Goal: Task Accomplishment & Management: Manage account settings

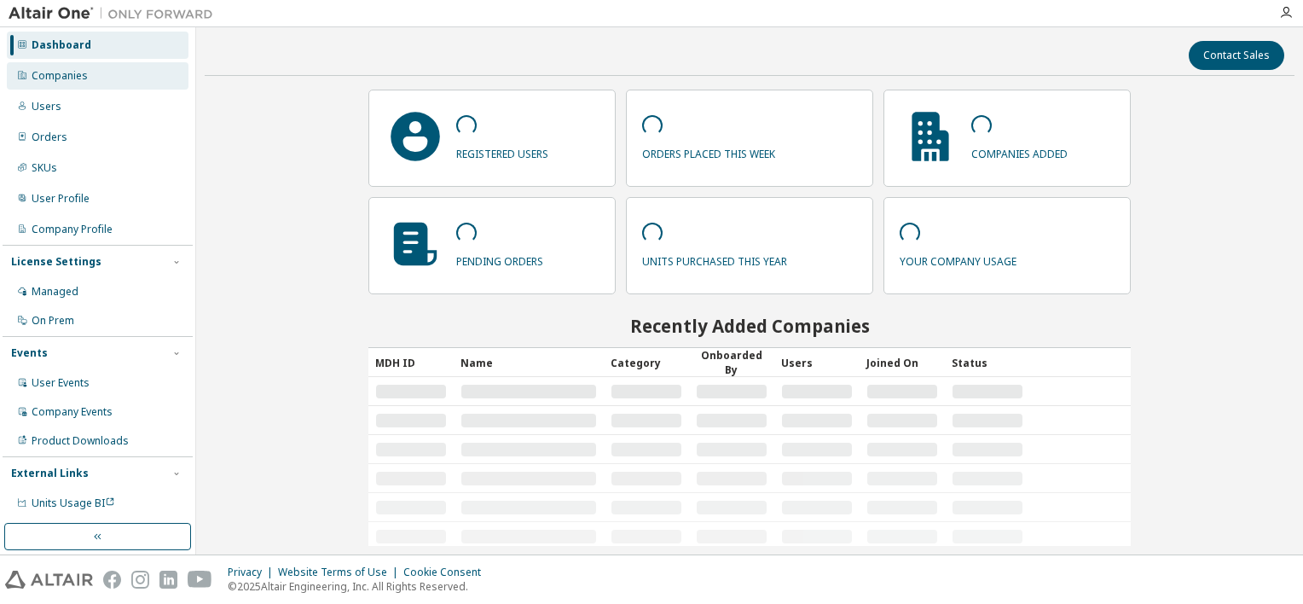
click at [106, 70] on div "Companies" at bounding box center [98, 75] width 182 height 27
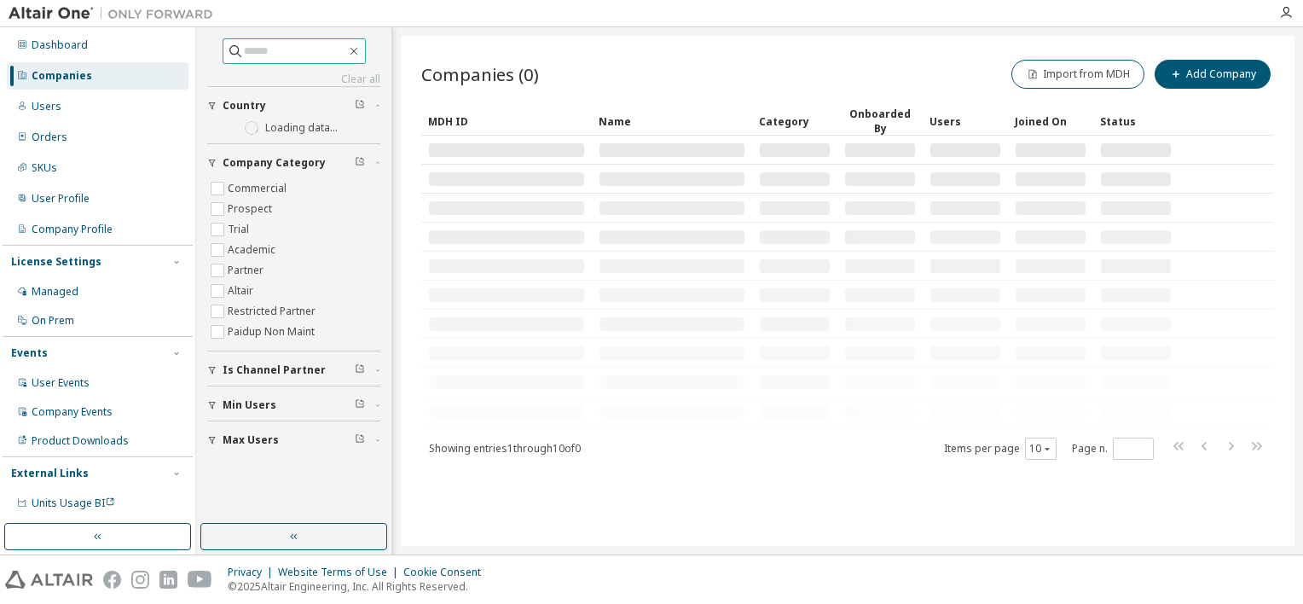
click at [304, 55] on input "text" at bounding box center [295, 51] width 102 height 17
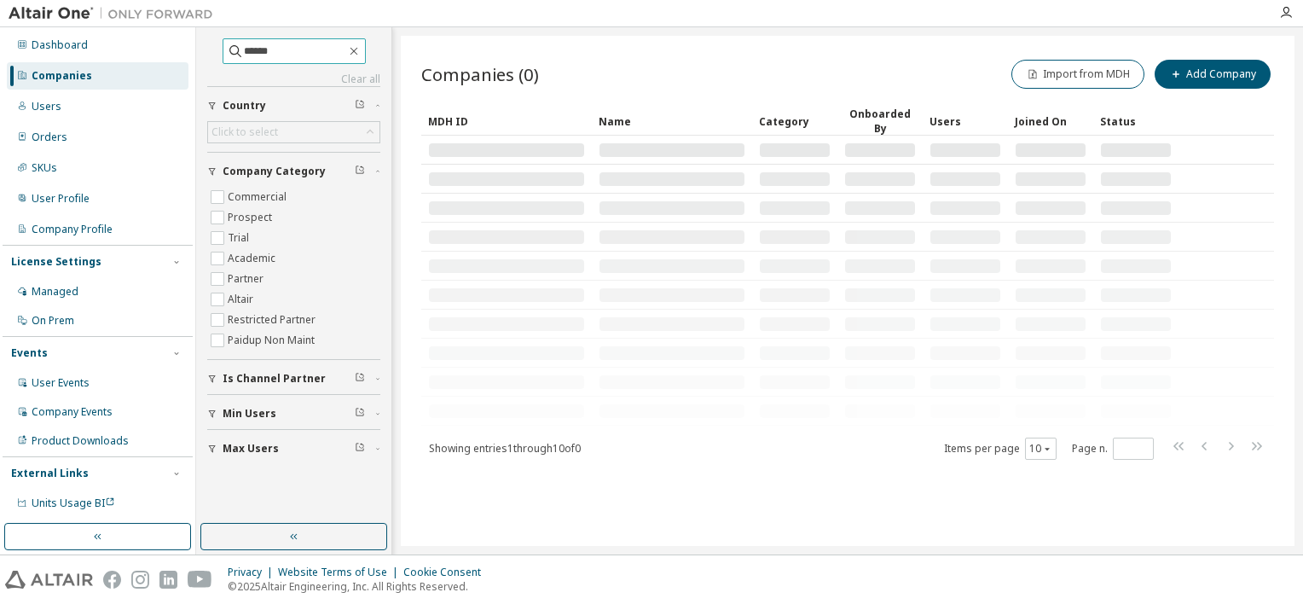
type input "******"
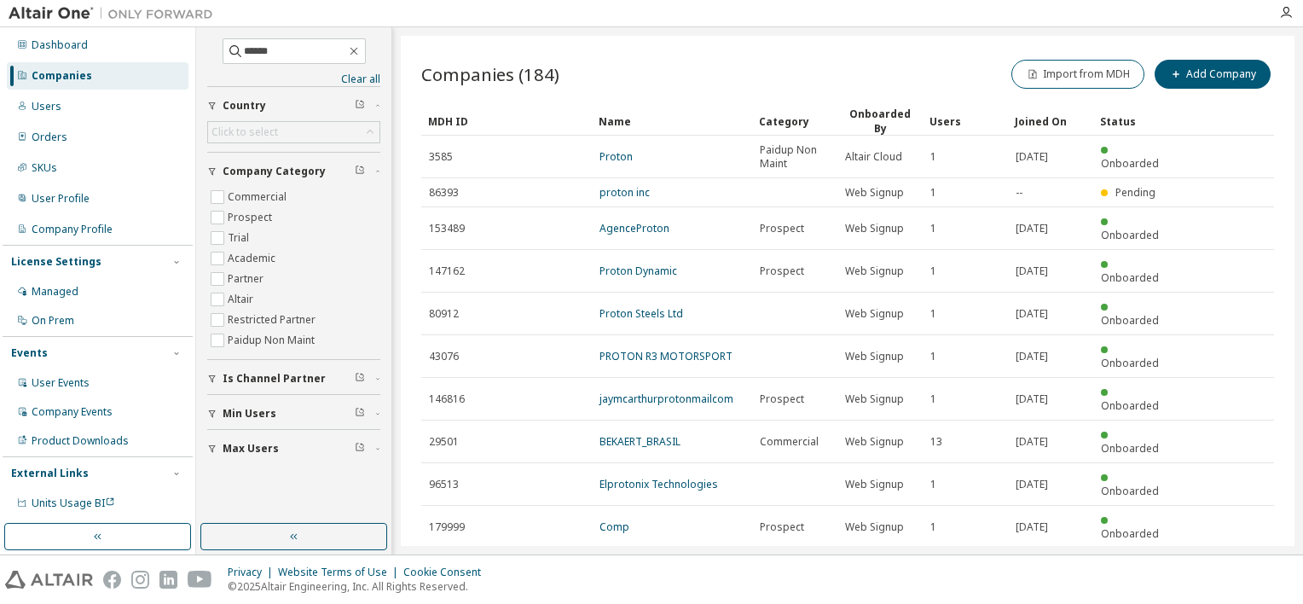
click at [1234, 558] on icon "button" at bounding box center [1230, 568] width 20 height 20
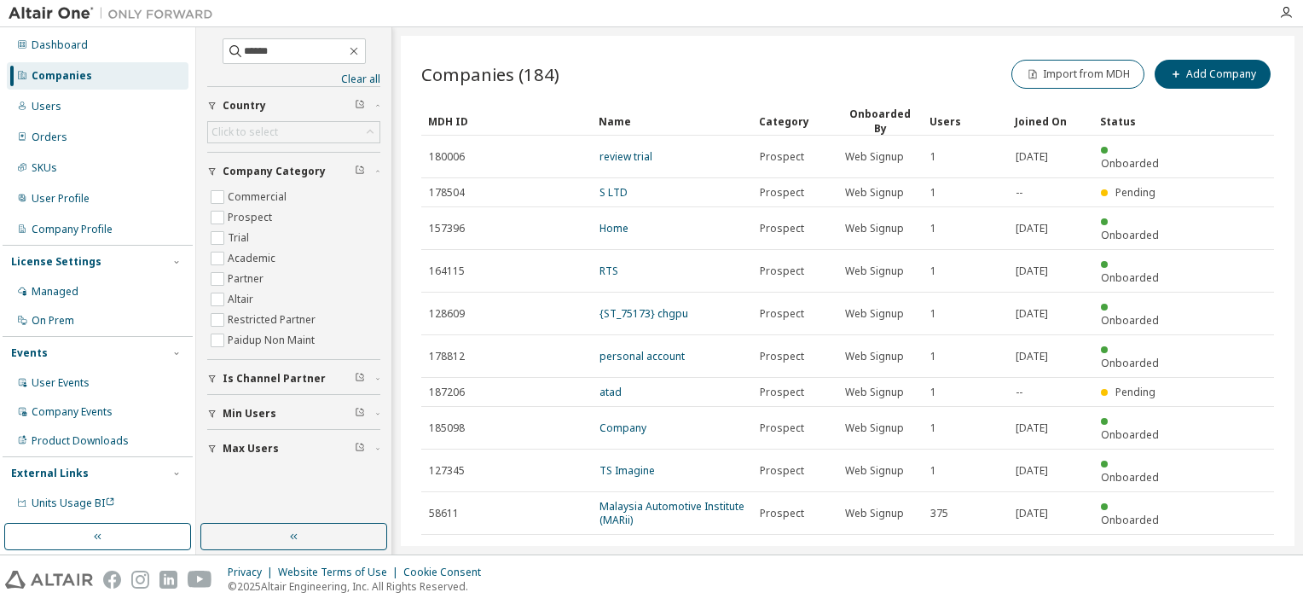
click at [1234, 545] on icon "button" at bounding box center [1230, 555] width 20 height 20
type input "*"
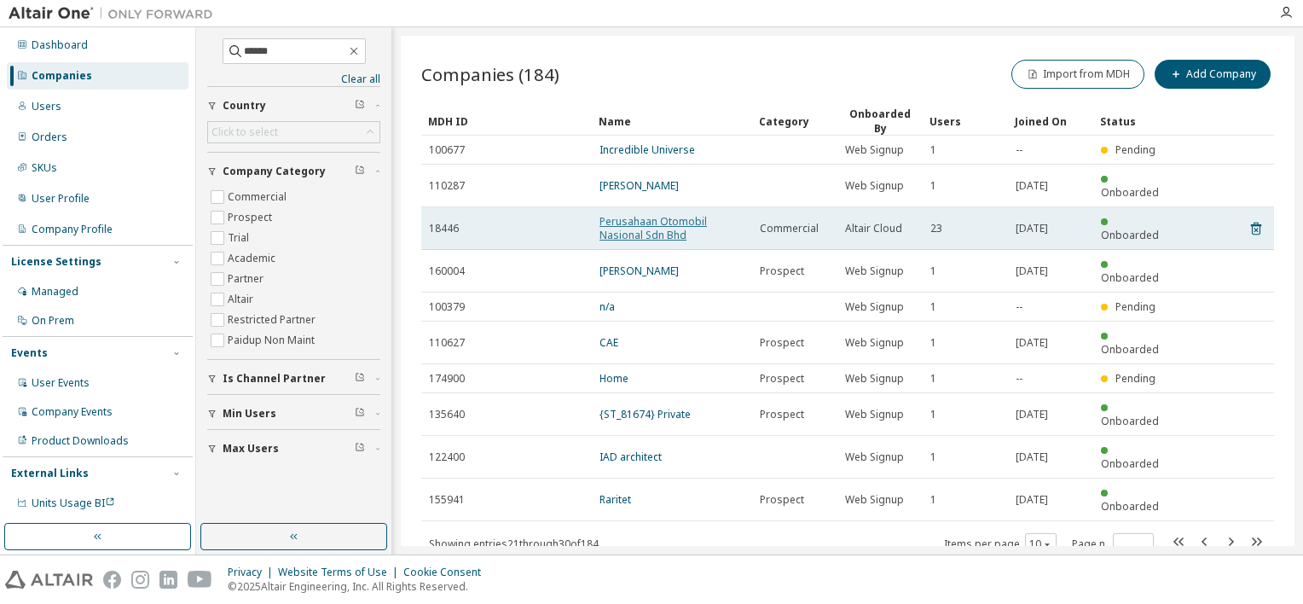
click at [663, 217] on link "Perusahaan Otomobil Nasional Sdn Bhd" at bounding box center [652, 228] width 107 height 28
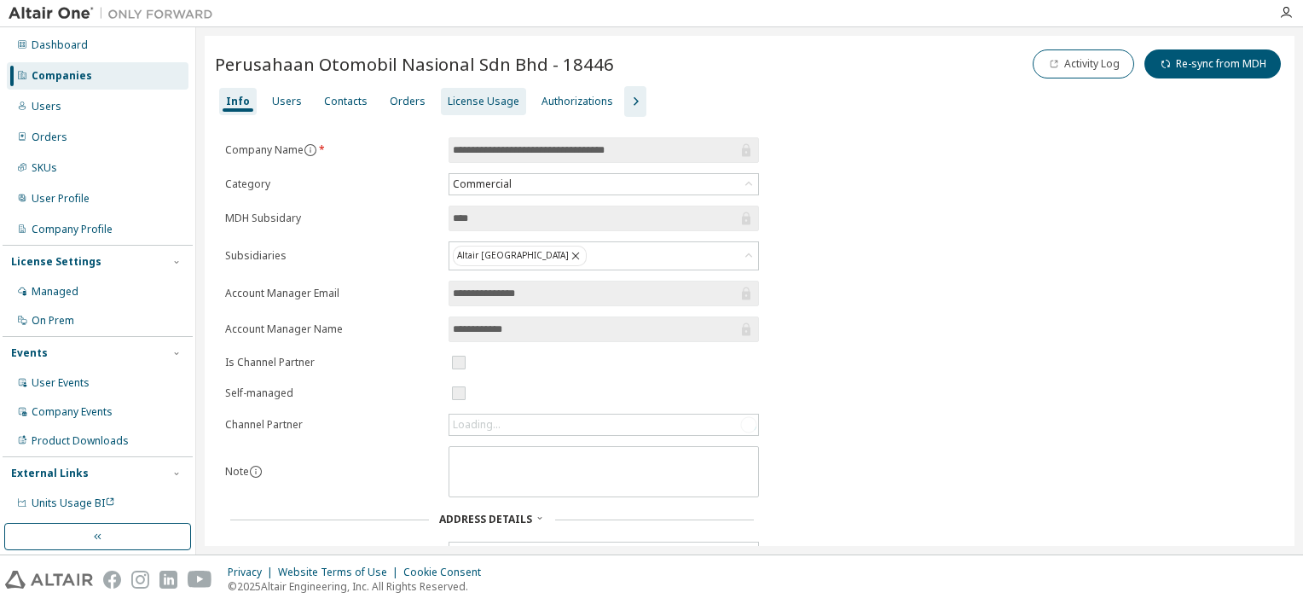
click at [482, 100] on div "License Usage" at bounding box center [484, 102] width 72 height 14
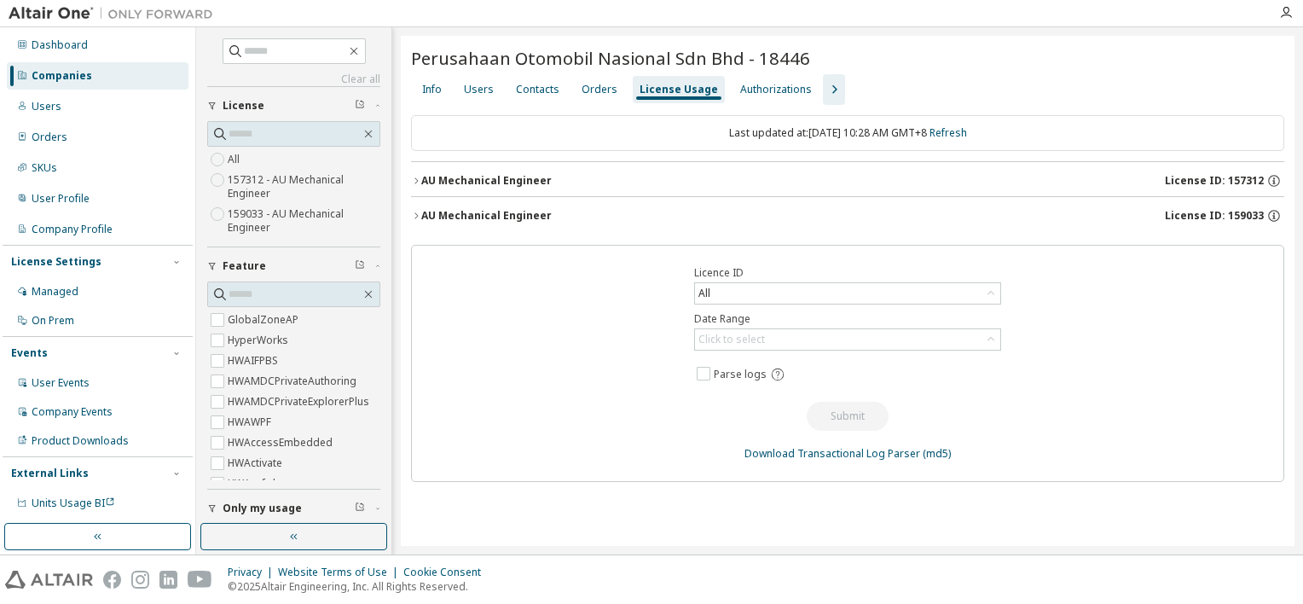
click at [419, 217] on icon "button" at bounding box center [416, 216] width 10 height 10
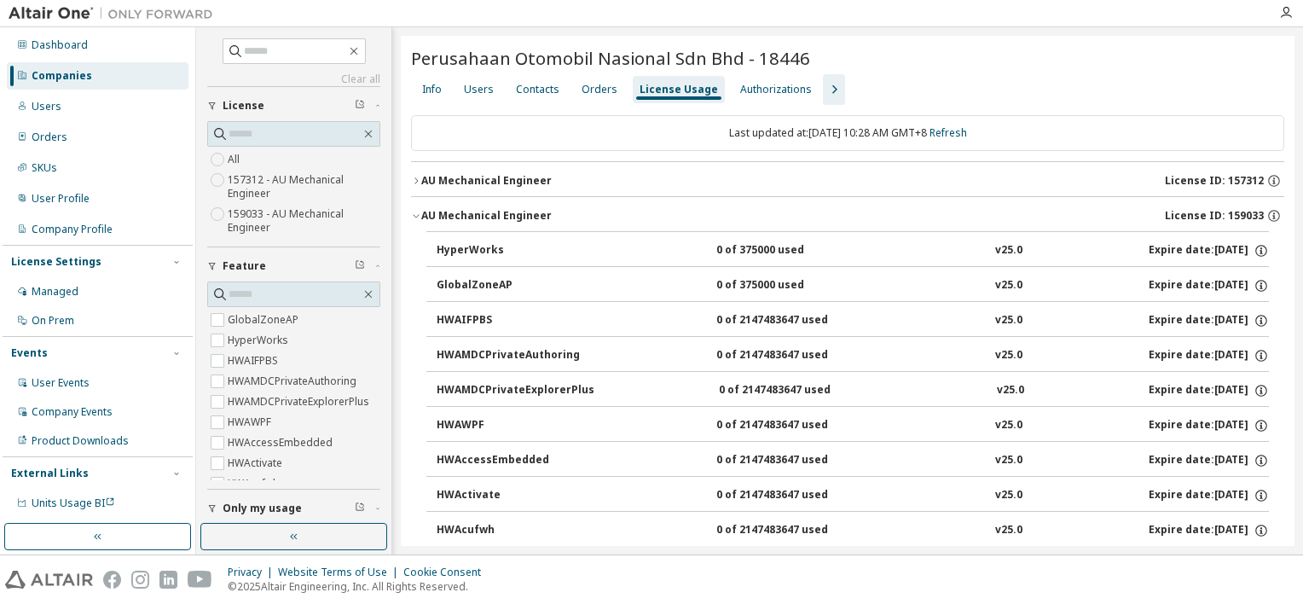
click at [419, 176] on icon "button" at bounding box center [416, 181] width 10 height 10
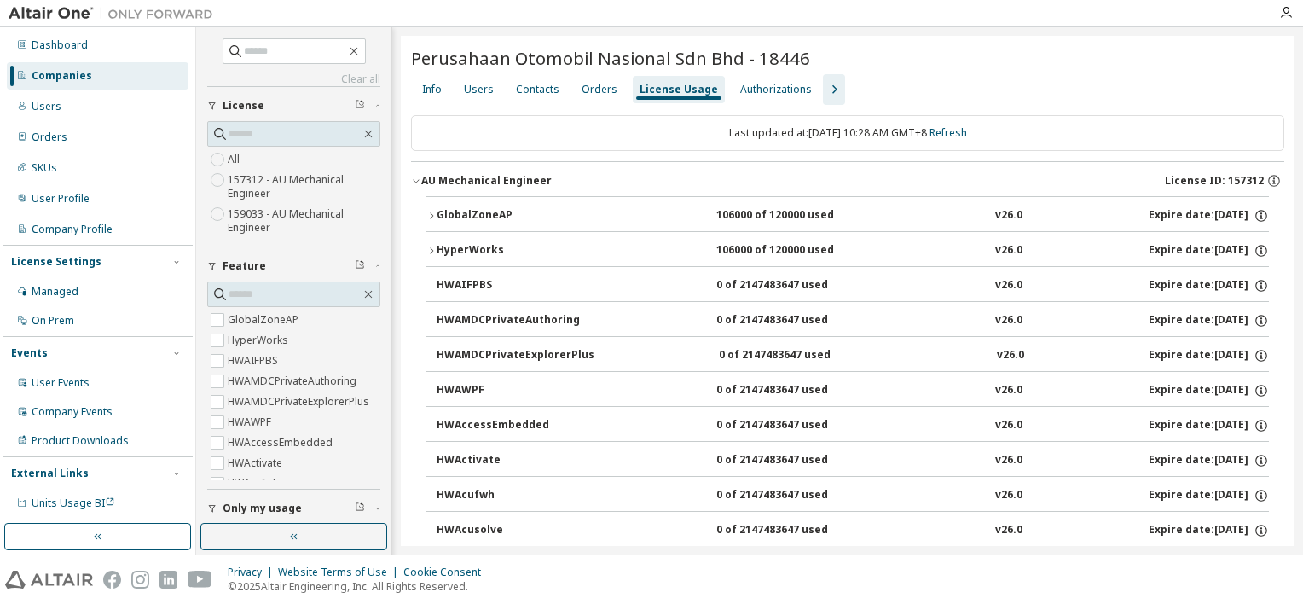
click at [419, 176] on icon "button" at bounding box center [416, 181] width 10 height 10
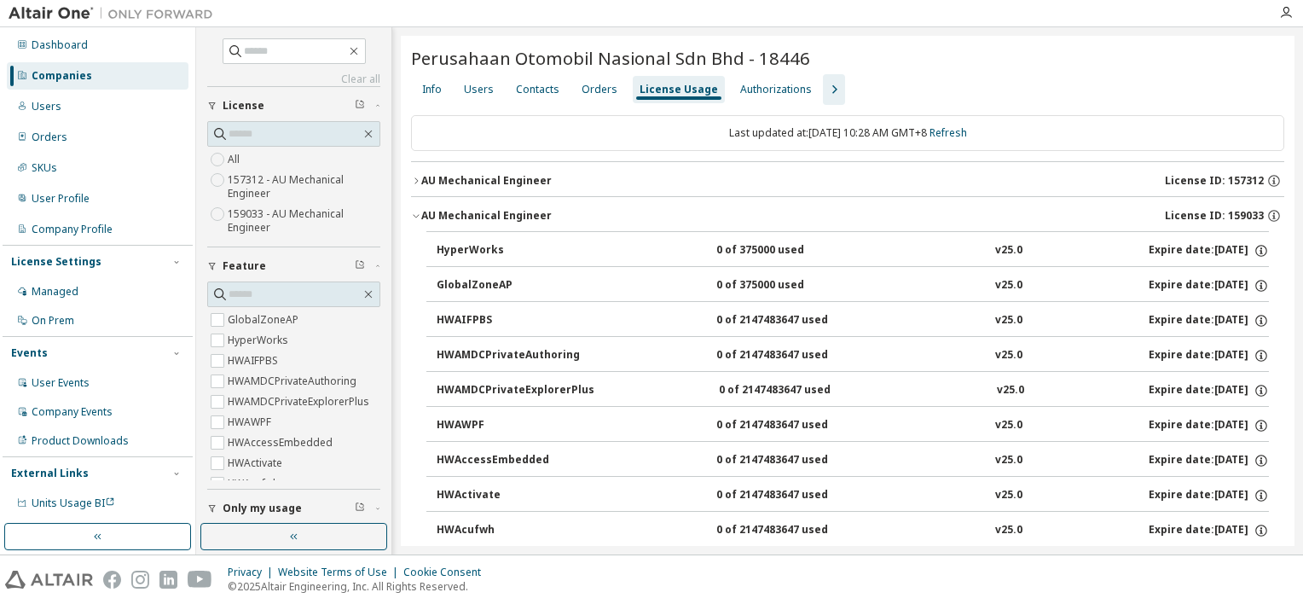
click at [824, 89] on icon "button" at bounding box center [834, 89] width 20 height 20
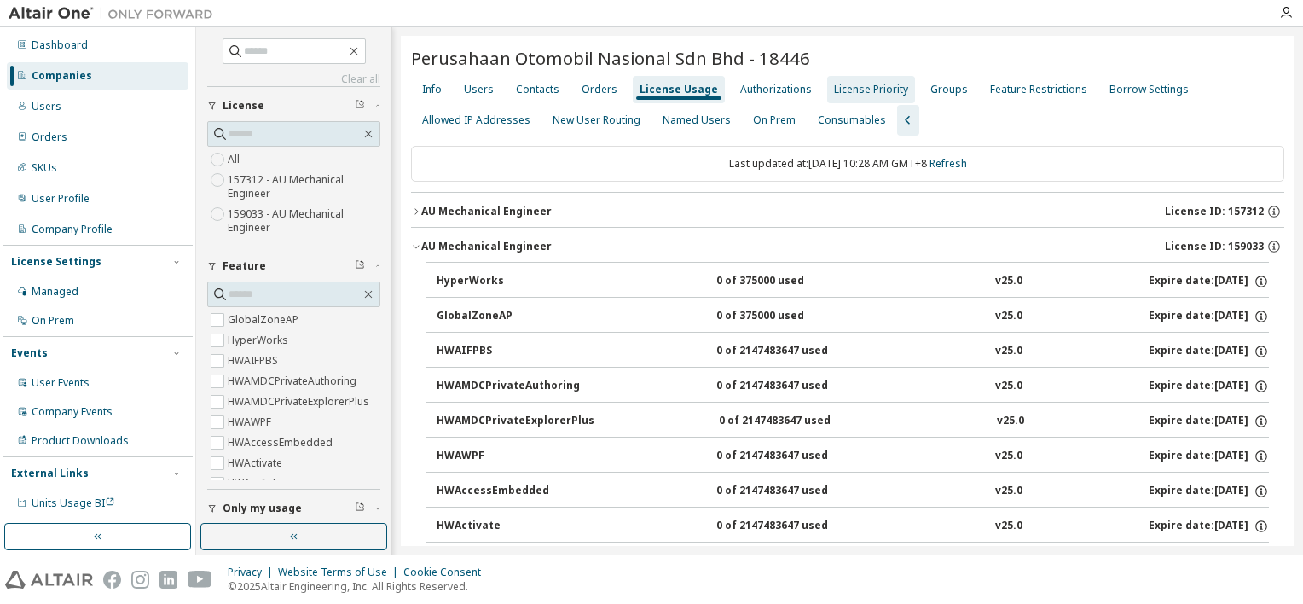
click at [870, 89] on div "License Priority" at bounding box center [871, 90] width 74 height 14
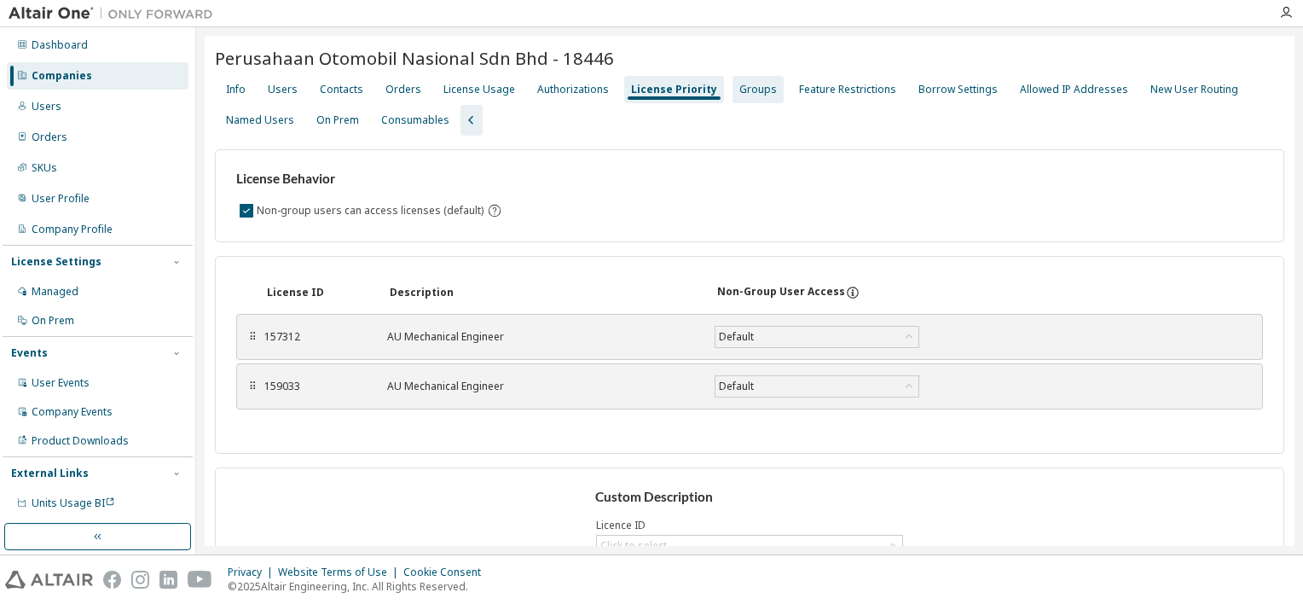
click at [739, 93] on div "Groups" at bounding box center [758, 90] width 38 height 14
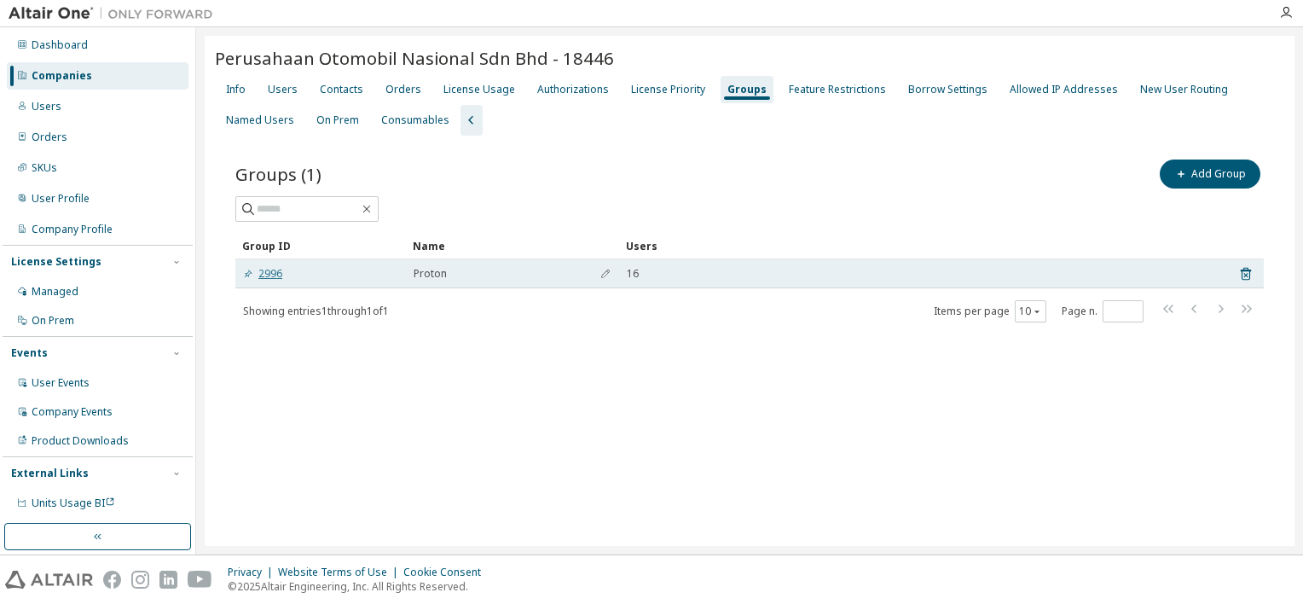
click at [273, 276] on link "2996" at bounding box center [262, 274] width 39 height 14
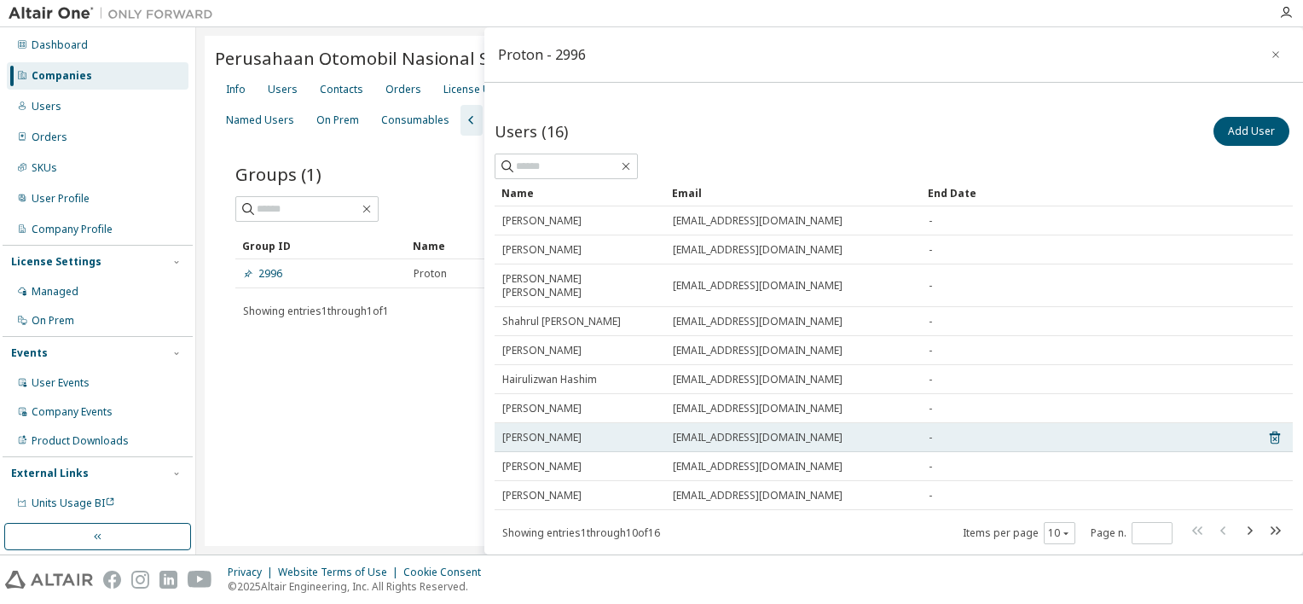
scroll to position [184, 0]
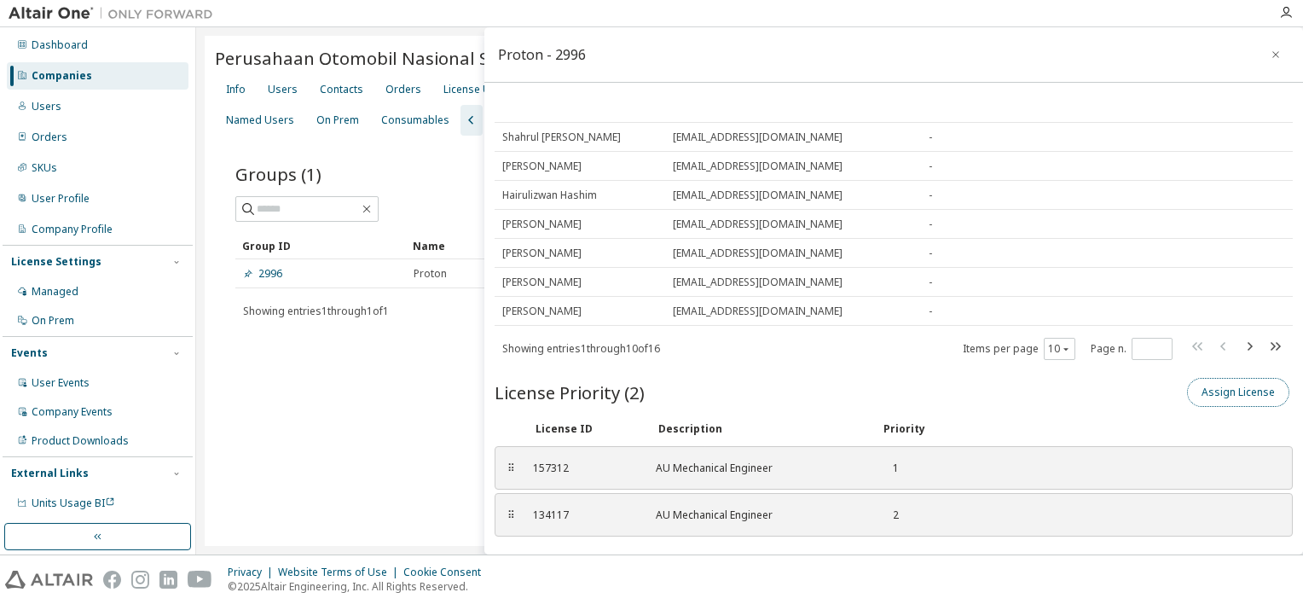
click at [1198, 378] on button "Assign License" at bounding box center [1238, 392] width 102 height 29
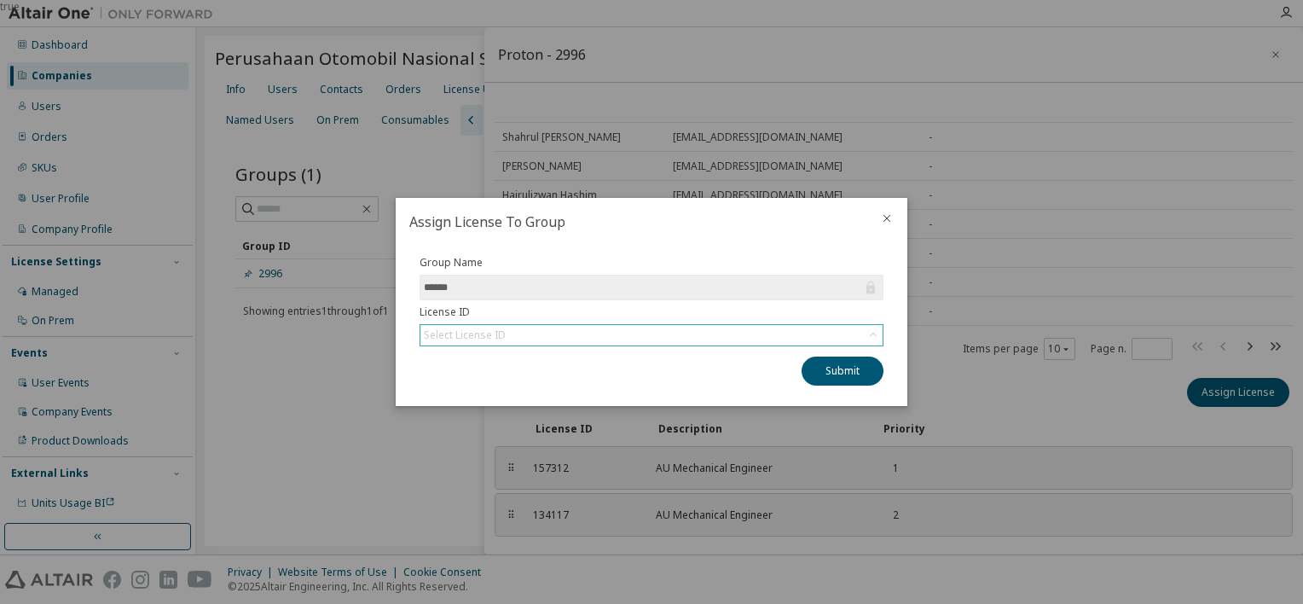
click at [610, 337] on div "Select License ID" at bounding box center [651, 335] width 462 height 20
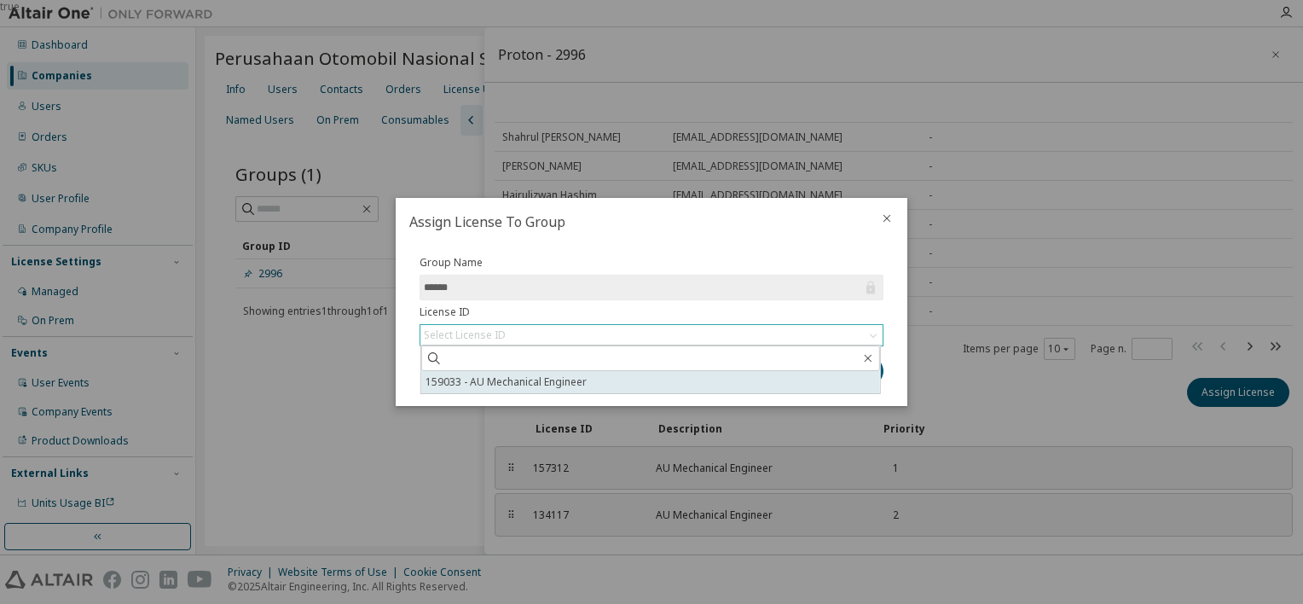
click at [555, 375] on li "159033 - AU Mechanical Engineer" at bounding box center [650, 382] width 459 height 22
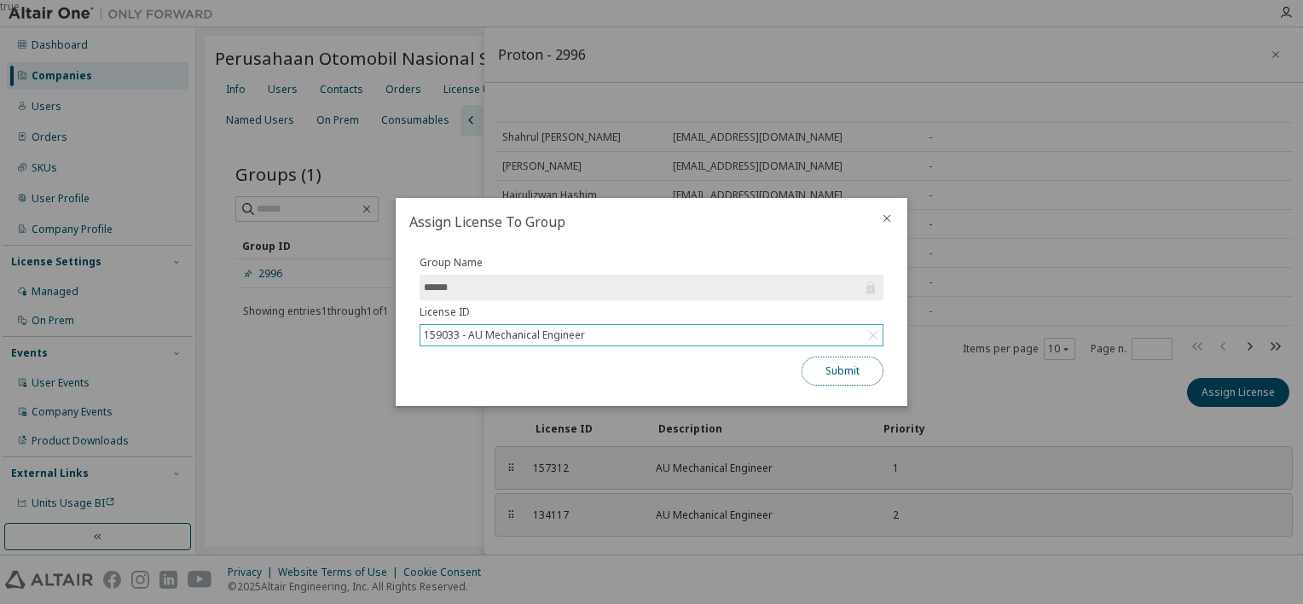
click at [859, 366] on button "Submit" at bounding box center [842, 370] width 82 height 29
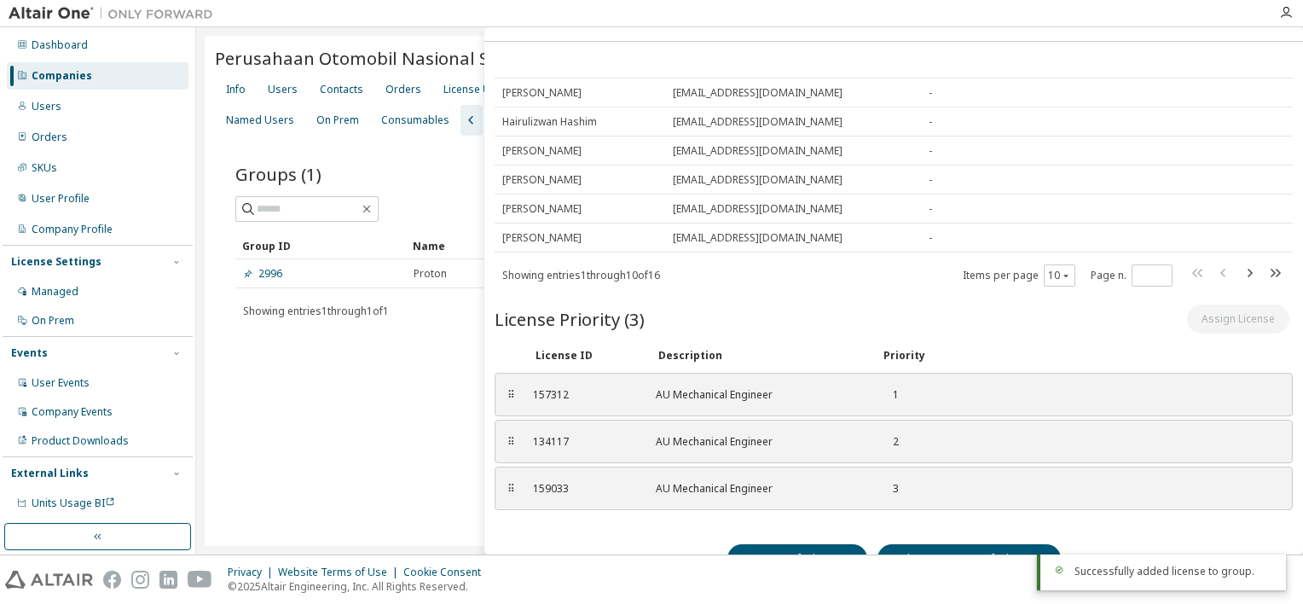
scroll to position [231, 0]
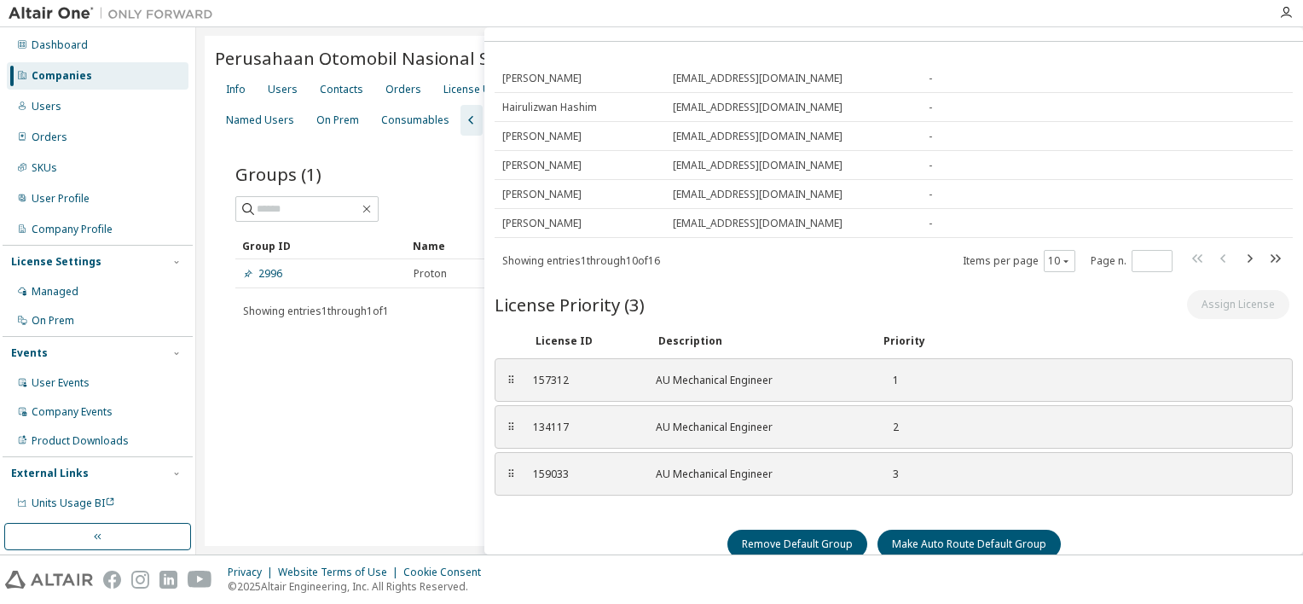
click at [420, 389] on div "Perusahaan Otomobil Nasional Sdn Bhd - 18446 Clear Load Save Save As Field Oper…" at bounding box center [750, 291] width 1090 height 510
click at [464, 88] on div "License Usage" at bounding box center [479, 90] width 72 height 14
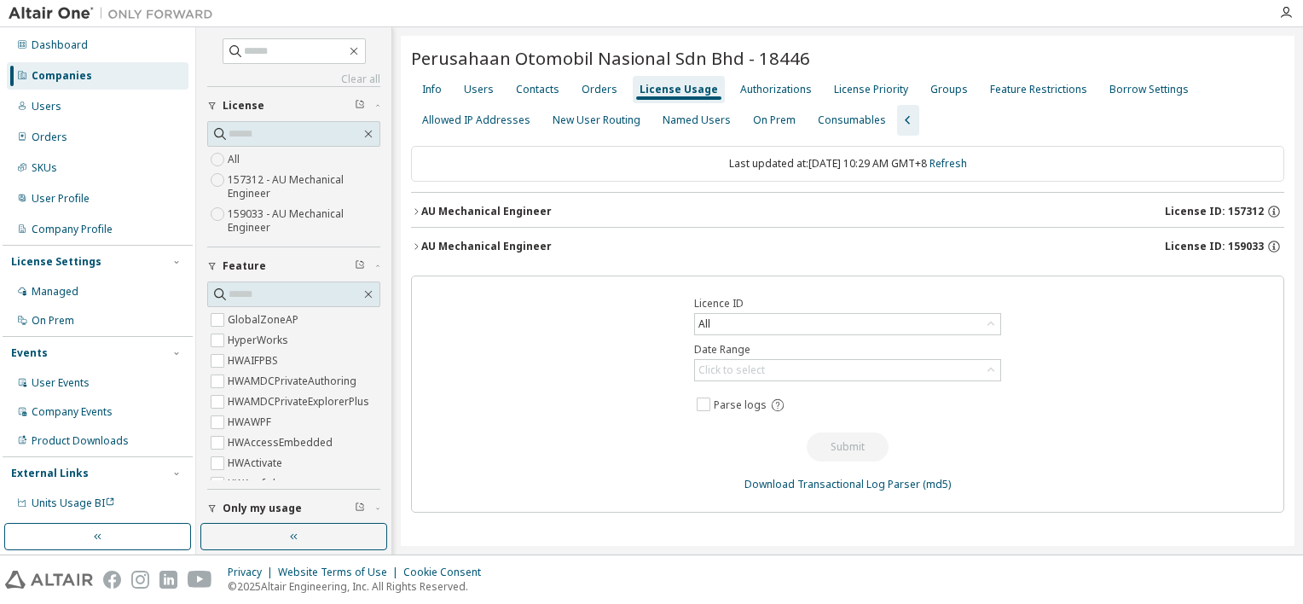
click at [417, 244] on icon "button" at bounding box center [416, 246] width 10 height 10
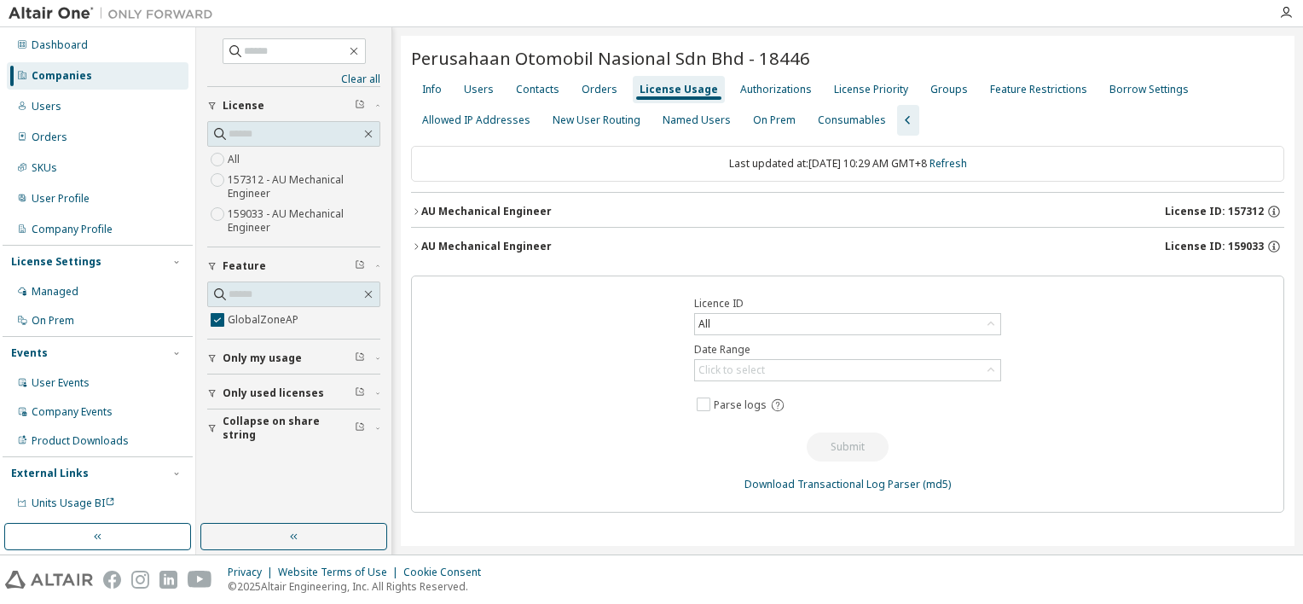
click at [413, 246] on icon "button" at bounding box center [416, 246] width 10 height 10
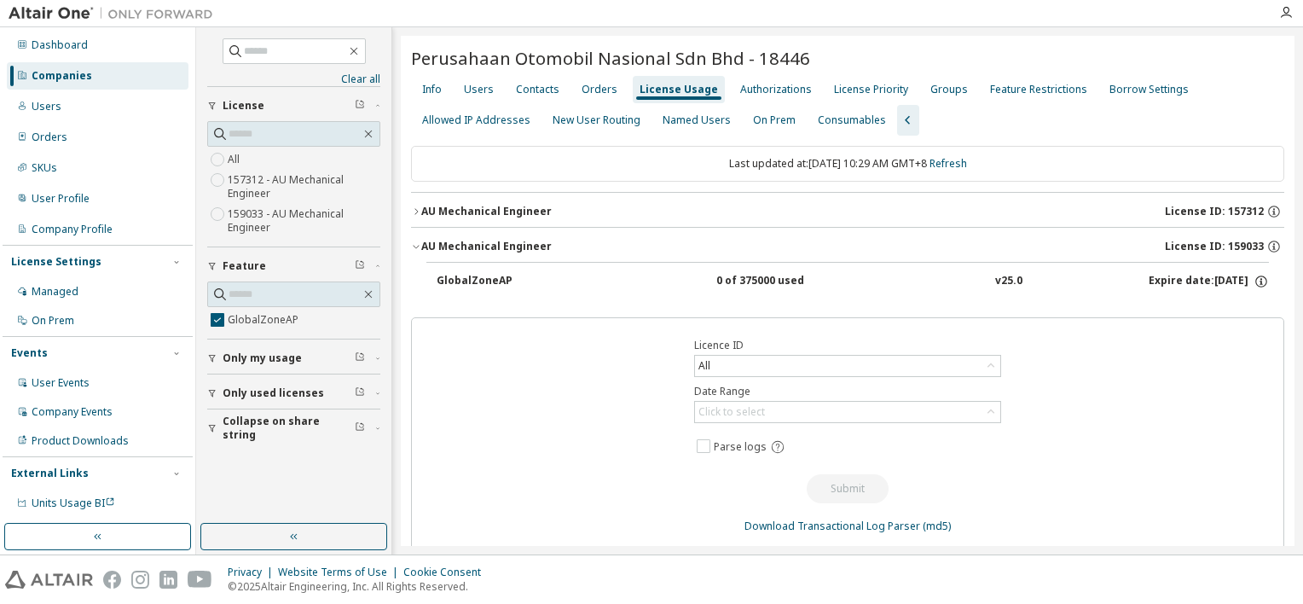
click at [414, 208] on icon "button" at bounding box center [416, 211] width 10 height 10
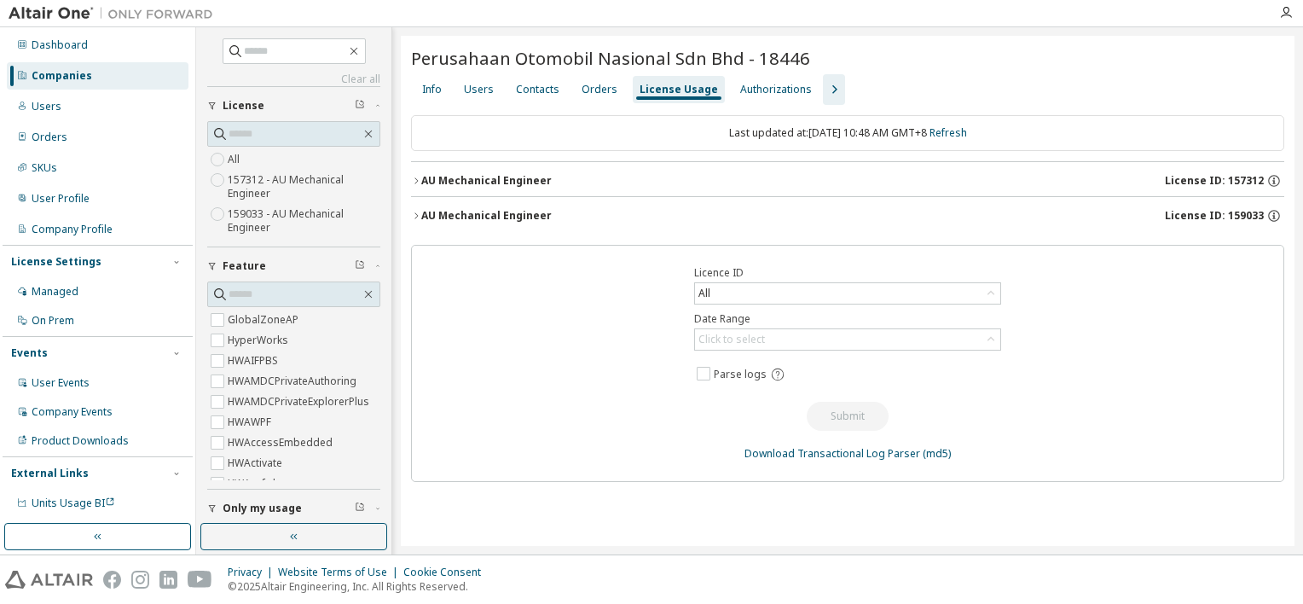
click at [415, 213] on icon "button" at bounding box center [416, 216] width 10 height 10
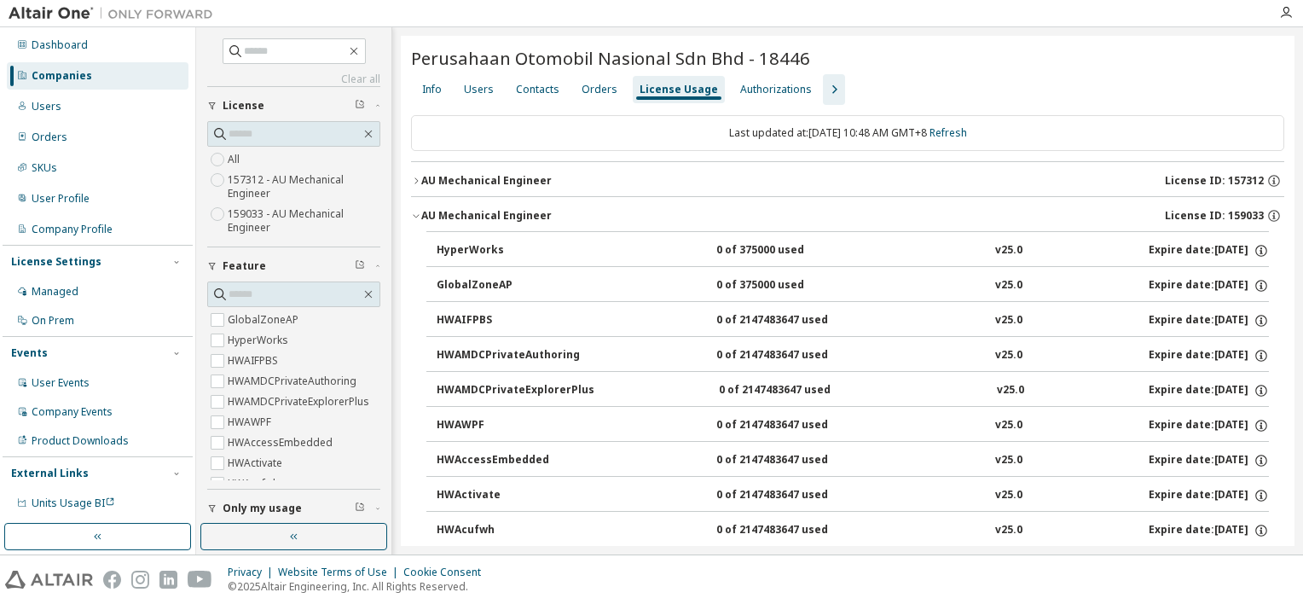
click at [415, 181] on icon "button" at bounding box center [416, 181] width 10 height 10
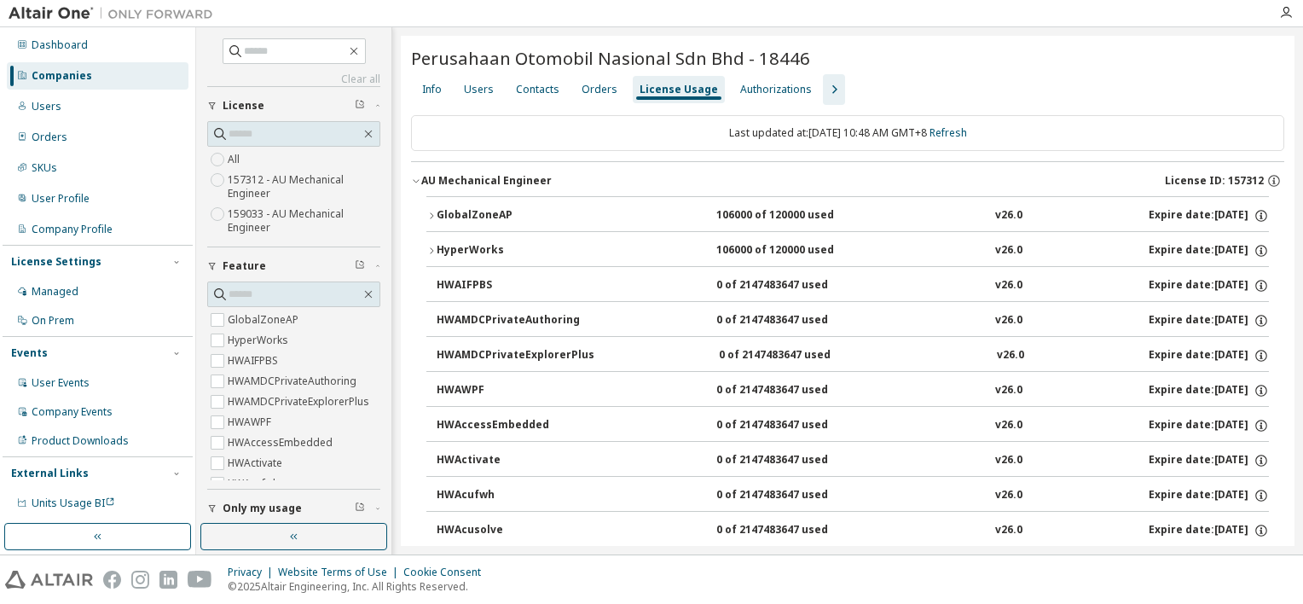
click at [415, 181] on icon "button" at bounding box center [416, 181] width 10 height 10
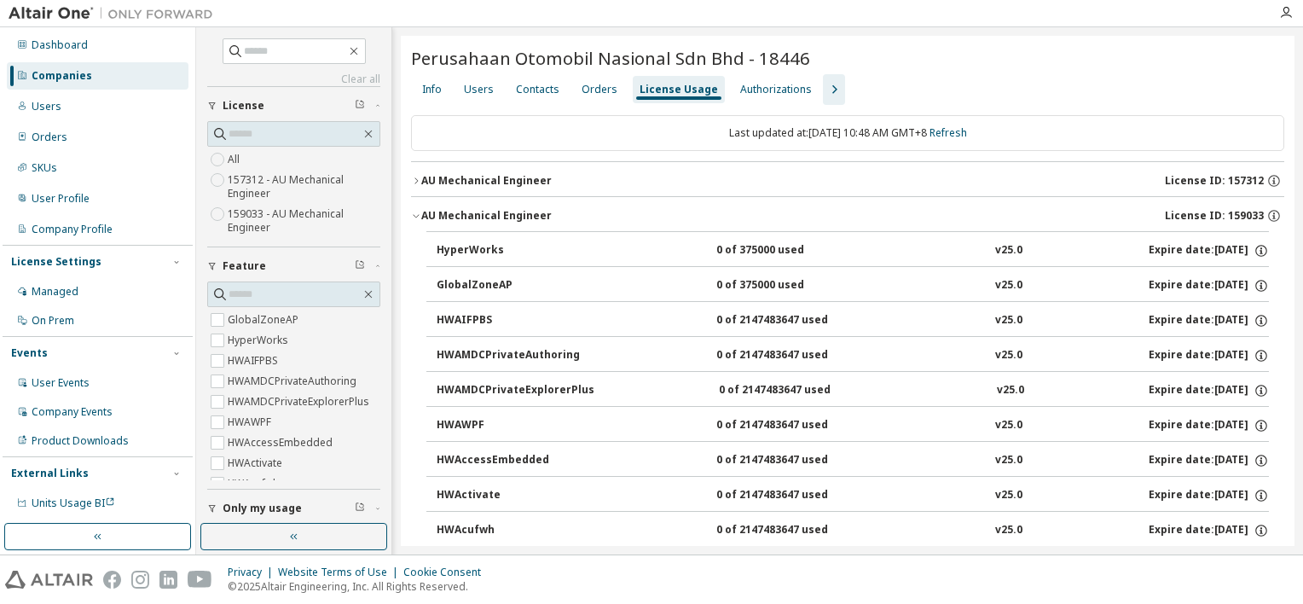
click at [415, 183] on icon "button" at bounding box center [416, 181] width 10 height 10
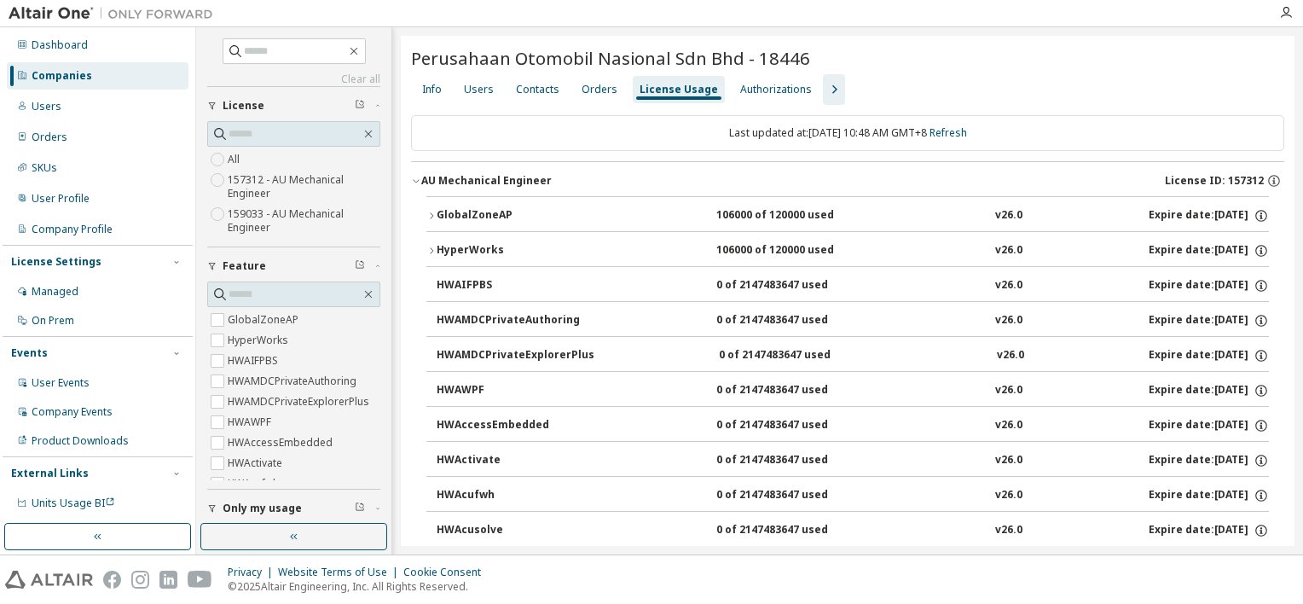
click at [415, 183] on icon "button" at bounding box center [416, 181] width 10 height 10
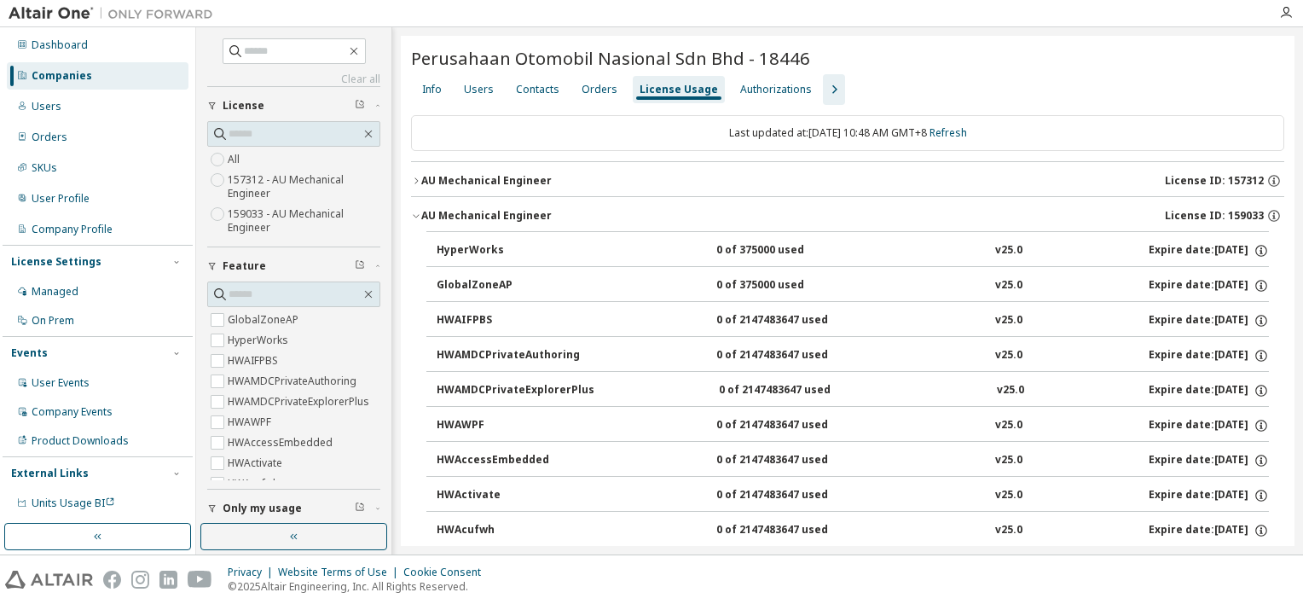
click at [825, 88] on icon "button" at bounding box center [834, 89] width 20 height 20
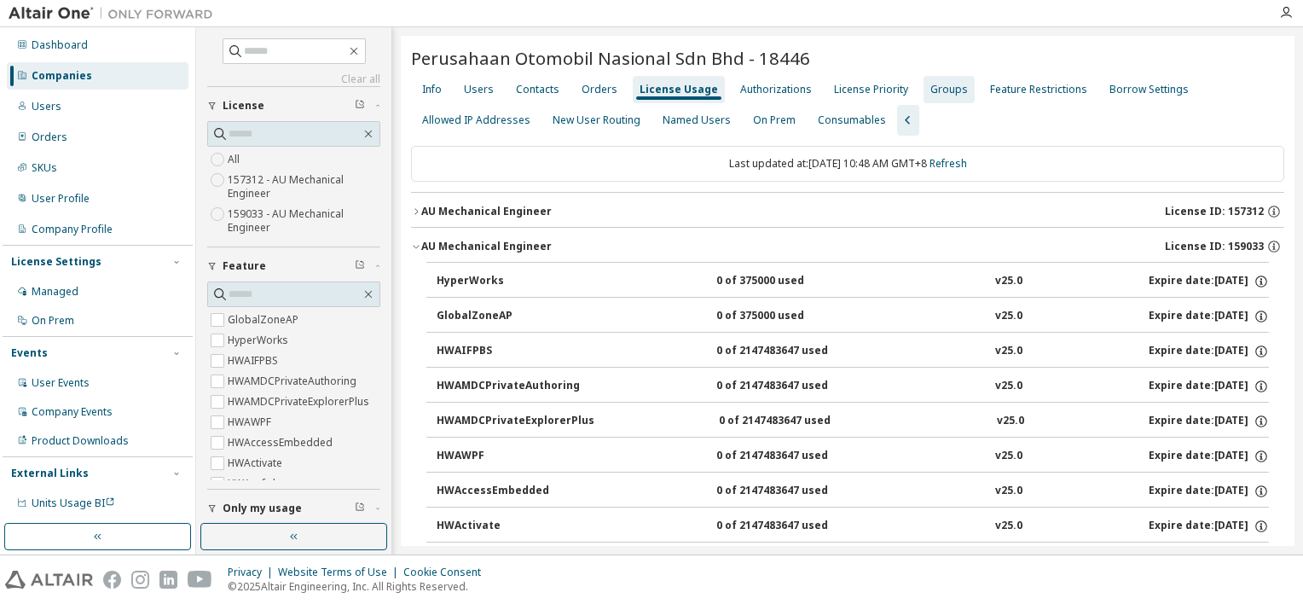
click at [930, 95] on div "Groups" at bounding box center [949, 90] width 38 height 14
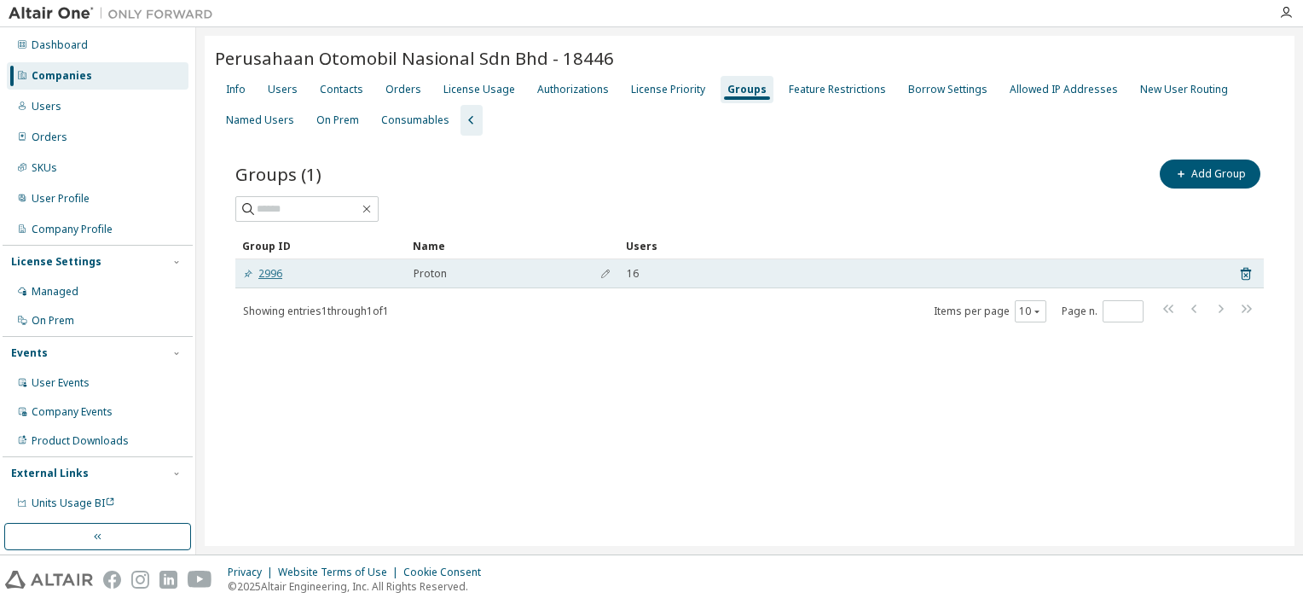
click at [274, 272] on link "2996" at bounding box center [262, 274] width 39 height 14
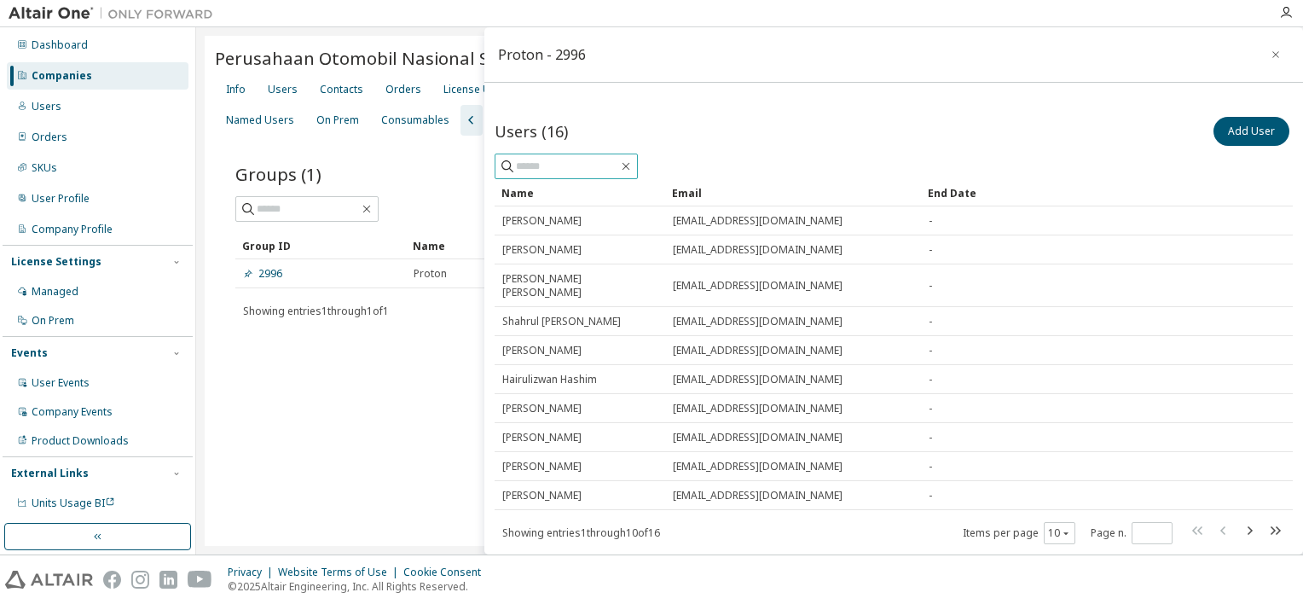
click at [604, 167] on input "text" at bounding box center [567, 166] width 102 height 17
type input "***"
click at [1249, 133] on button "Add User" at bounding box center [1251, 131] width 76 height 29
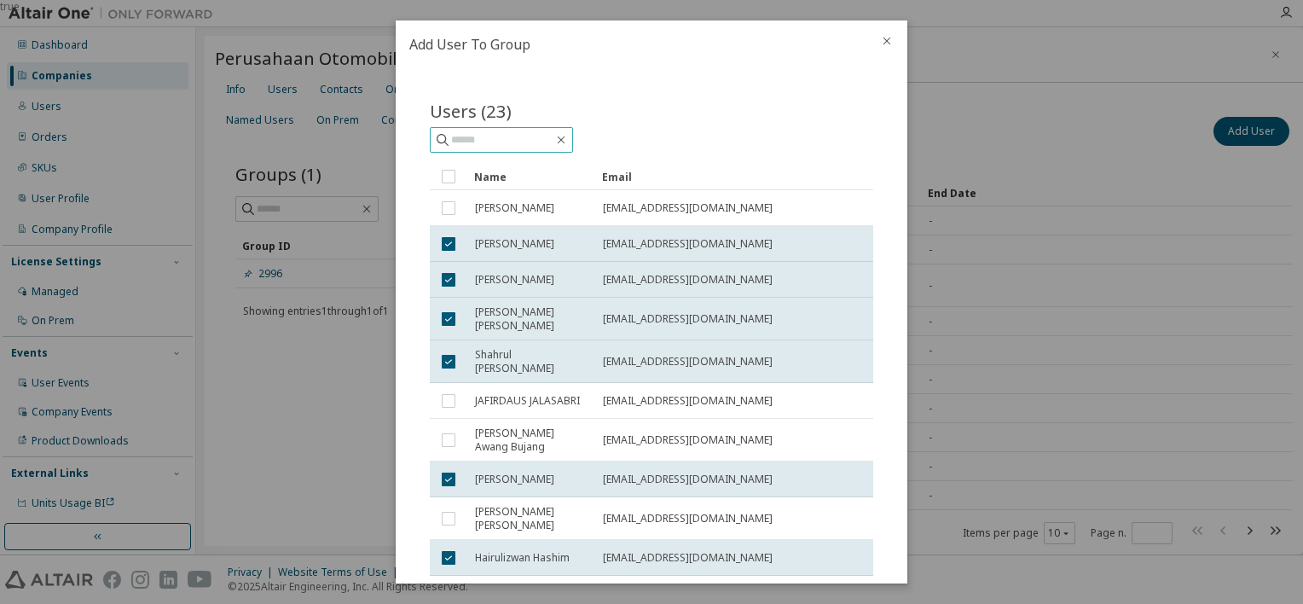
click at [538, 145] on input "text" at bounding box center [502, 139] width 102 height 17
type input "******"
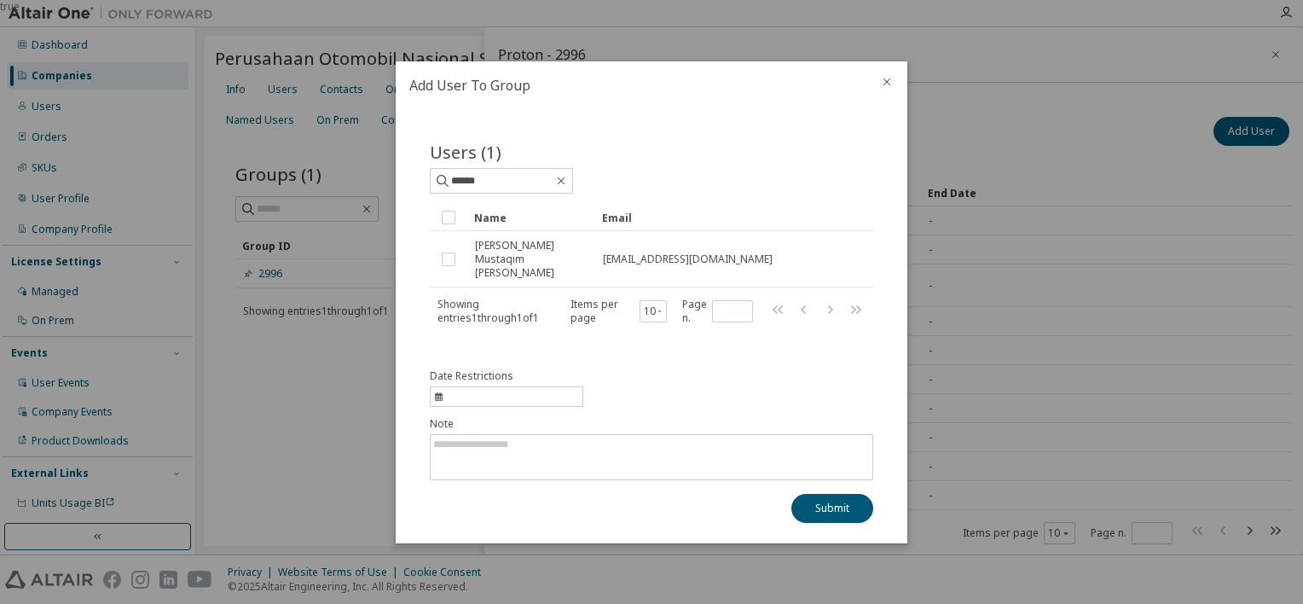
click at [746, 356] on div "Users (1) ****** Clear Load Save Save As Field Operator Value Select filter Sel…" at bounding box center [651, 244] width 484 height 250
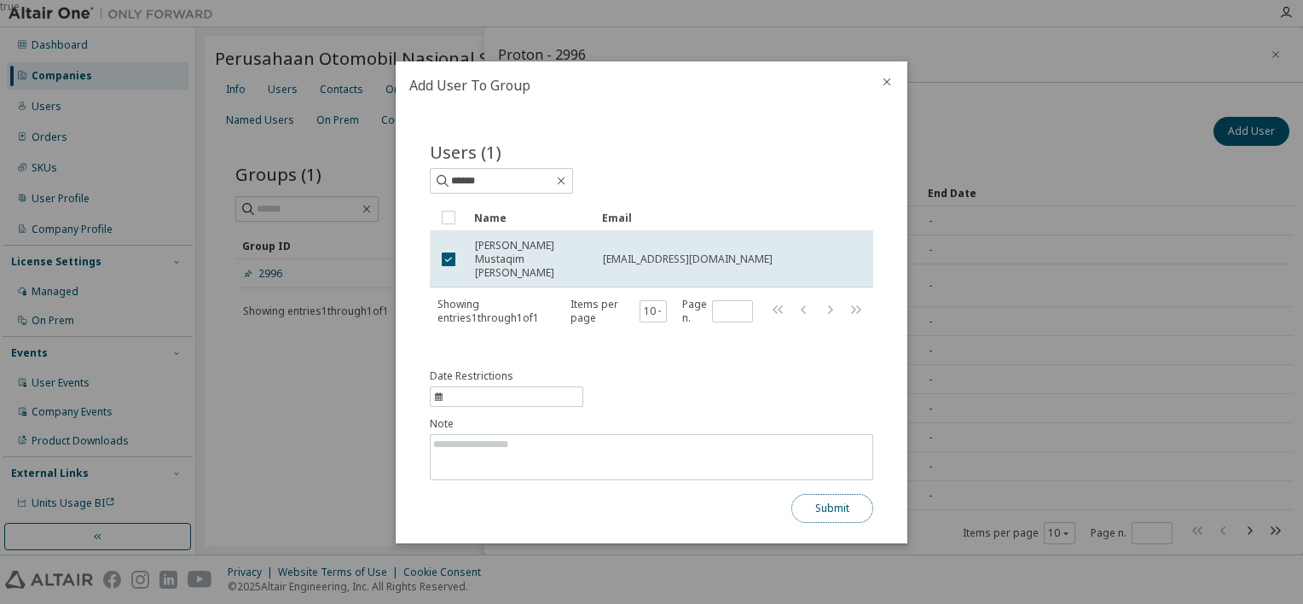
click at [851, 499] on button "Submit" at bounding box center [832, 508] width 82 height 29
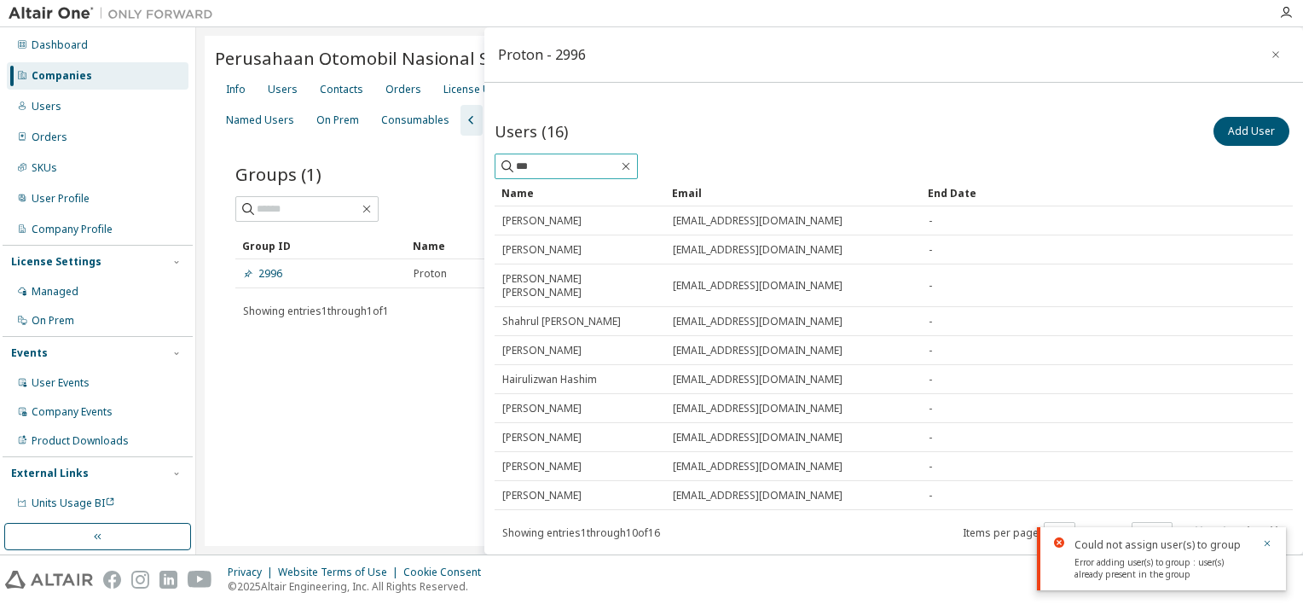
click at [604, 162] on input "***" at bounding box center [567, 166] width 102 height 17
type input "******"
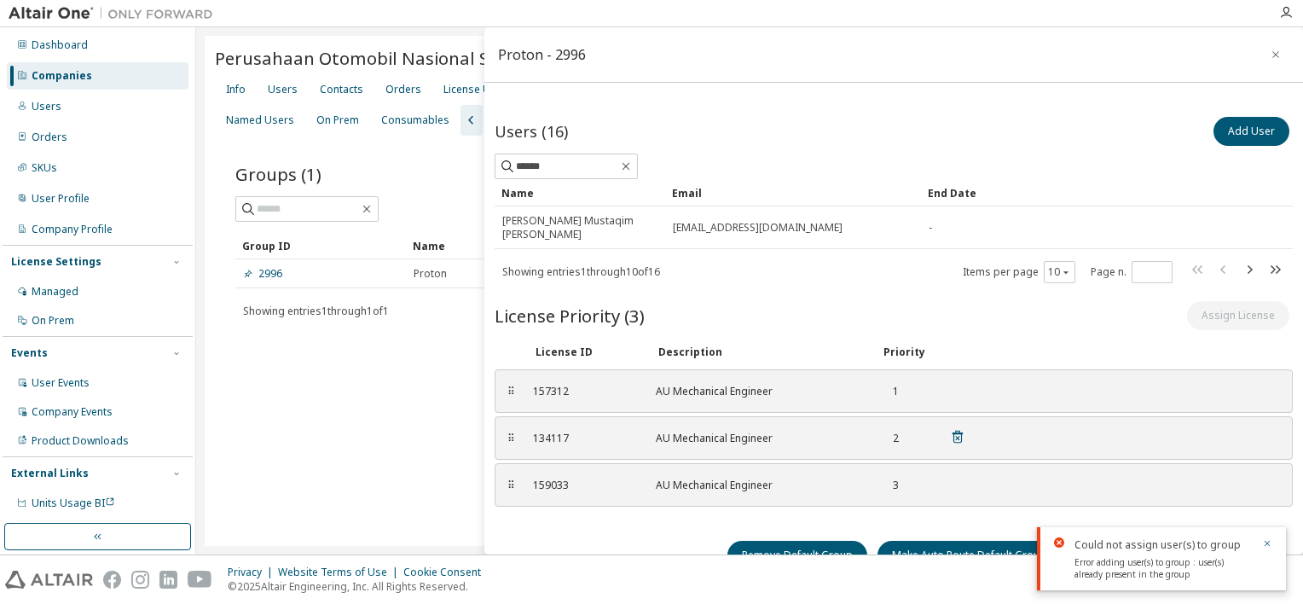
click at [955, 434] on icon at bounding box center [957, 436] width 15 height 15
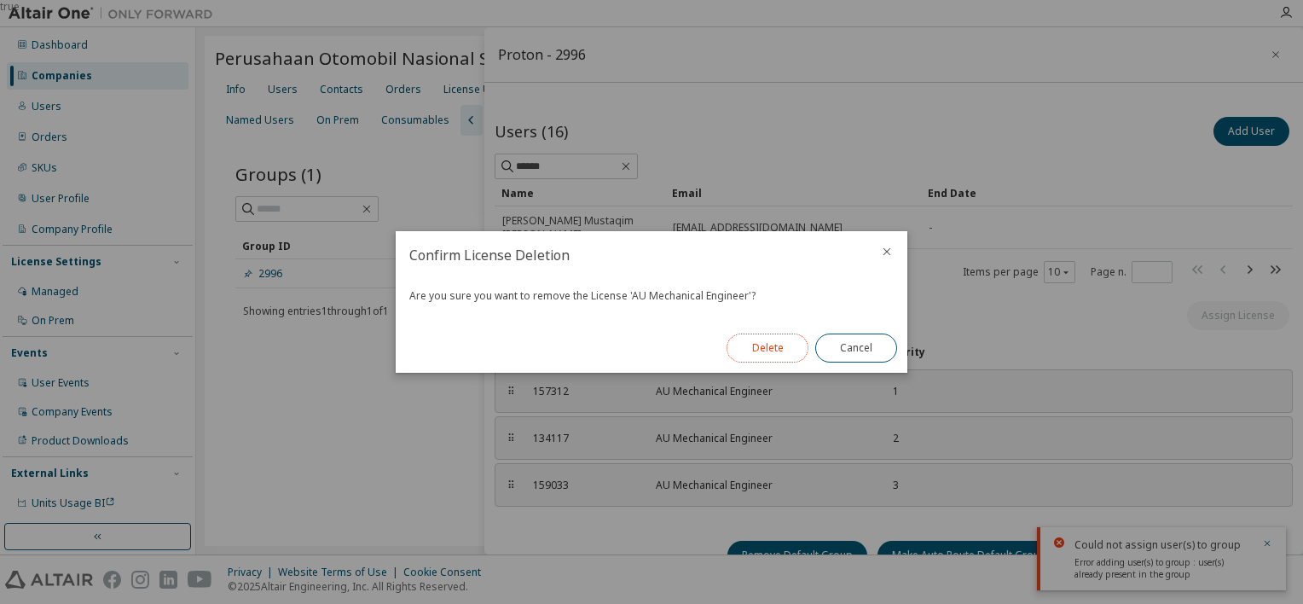
click at [779, 354] on button "Delete" at bounding box center [767, 347] width 82 height 29
click at [835, 352] on button "Close" at bounding box center [856, 347] width 82 height 29
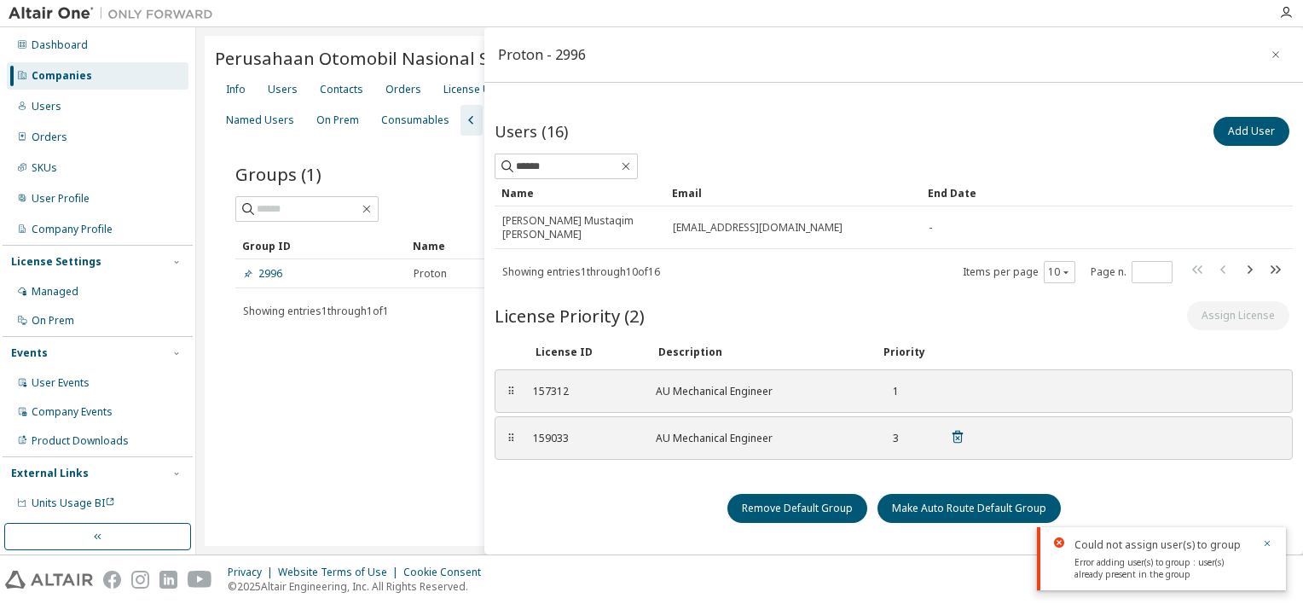
click at [511, 435] on div "⠿" at bounding box center [511, 438] width 10 height 14
click at [421, 387] on div "Perusahaan Otomobil Nasional Sdn Bhd - 18446 Clear Load Save Save As Field Oper…" at bounding box center [750, 291] width 1090 height 510
click at [1269, 58] on icon "button" at bounding box center [1275, 55] width 12 height 14
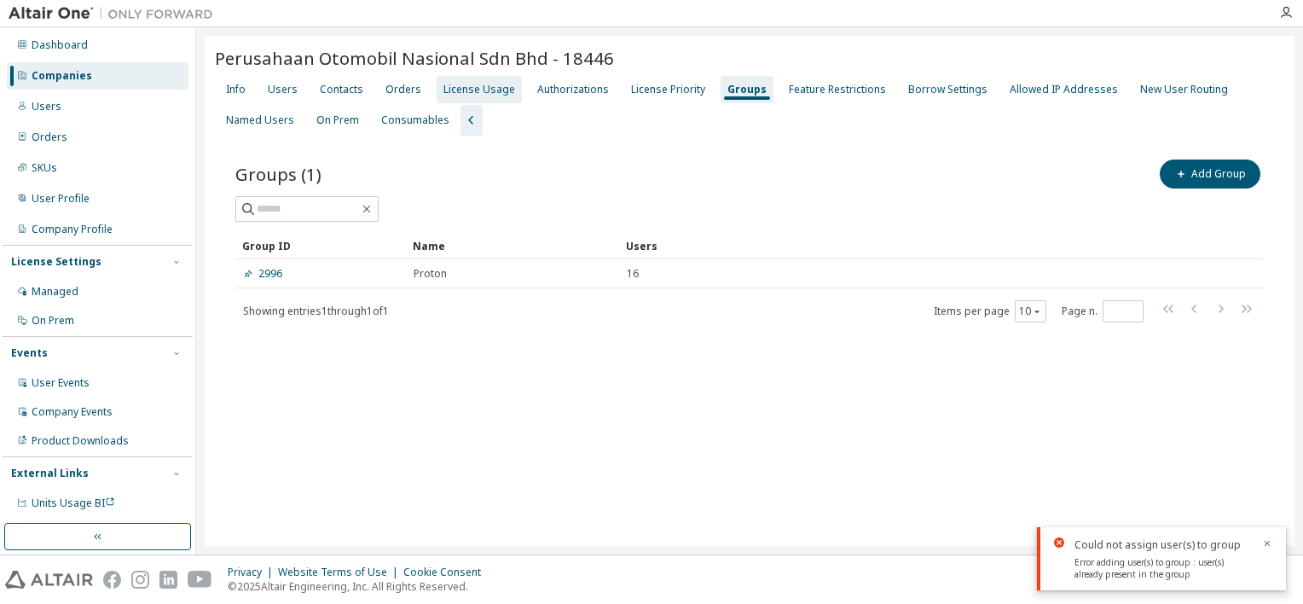
click at [489, 90] on div "License Usage" at bounding box center [479, 90] width 72 height 14
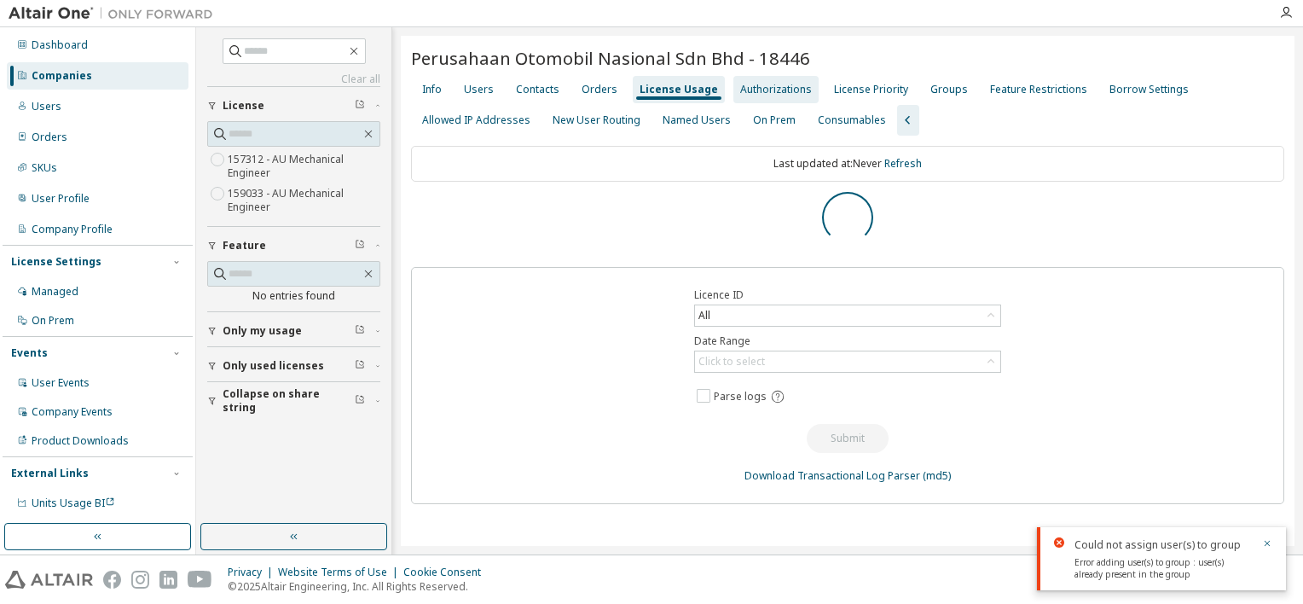
click at [784, 89] on div "Authorizations" at bounding box center [776, 90] width 72 height 14
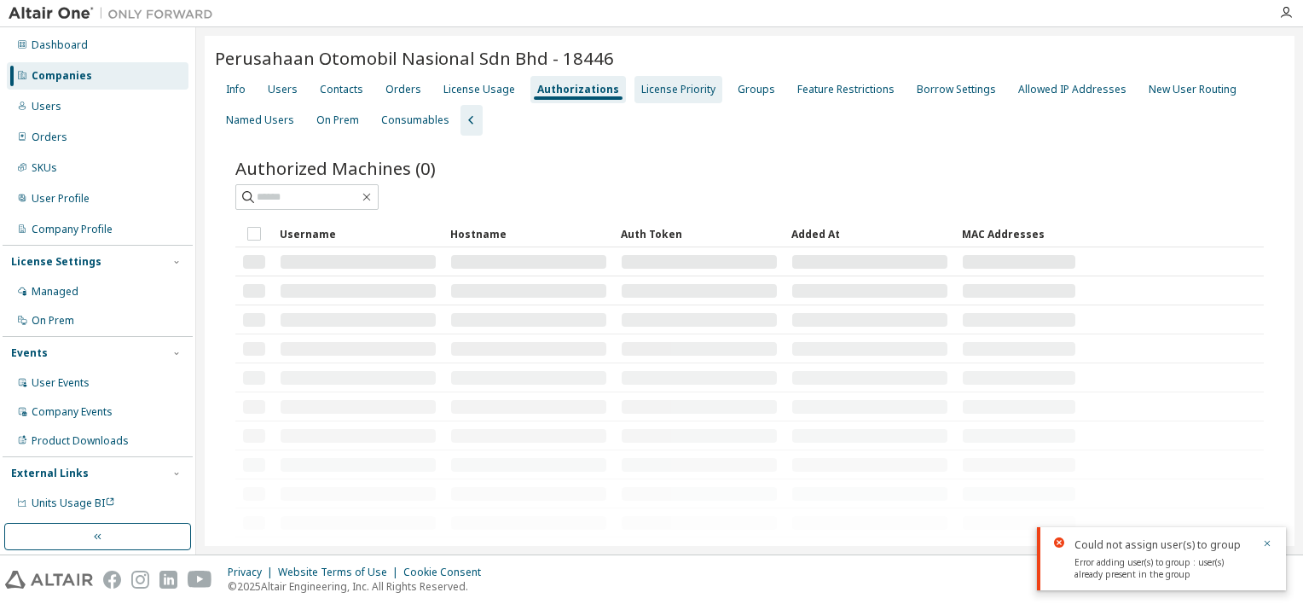
click at [684, 85] on div "License Priority" at bounding box center [678, 90] width 74 height 14
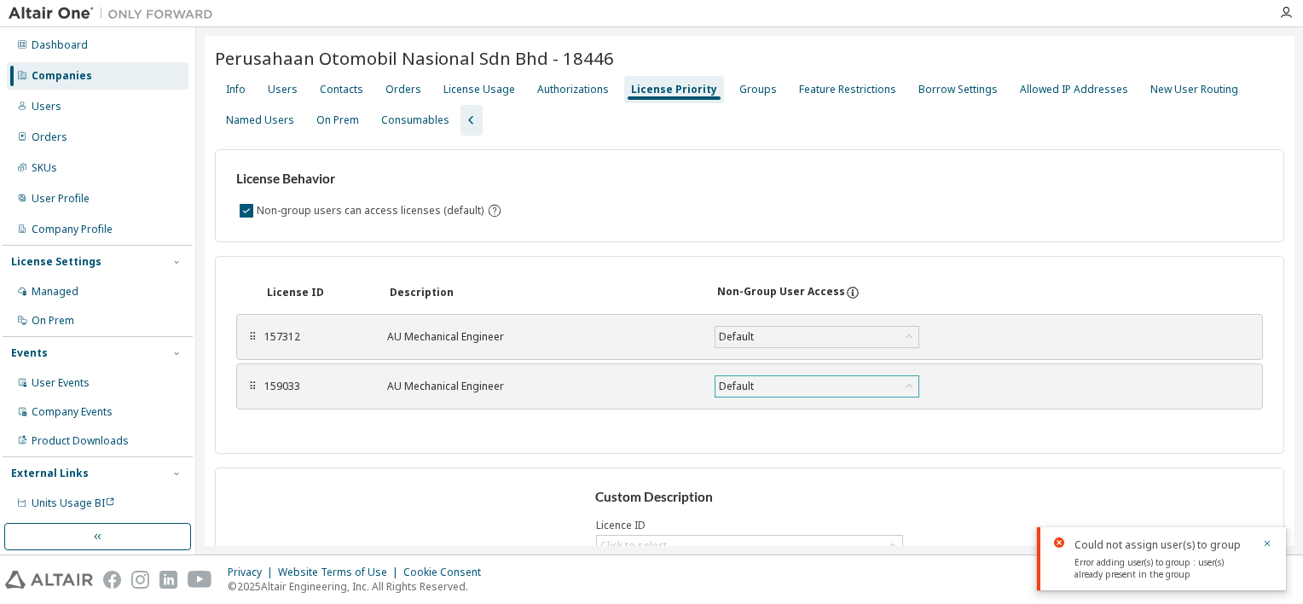
click at [767, 379] on div "Default" at bounding box center [816, 386] width 203 height 20
click at [760, 430] on li "True" at bounding box center [814, 429] width 199 height 22
click at [971, 379] on button "Save" at bounding box center [980, 386] width 82 height 29
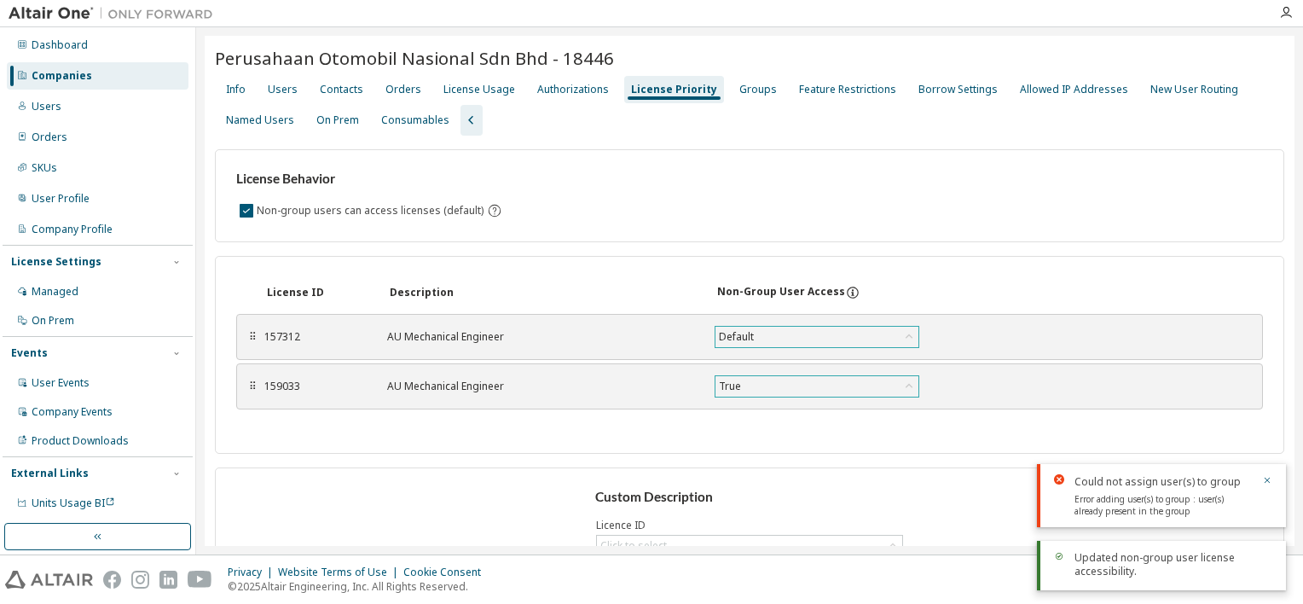
click at [747, 335] on div "Default" at bounding box center [736, 336] width 40 height 19
click at [740, 374] on li "True" at bounding box center [814, 380] width 199 height 22
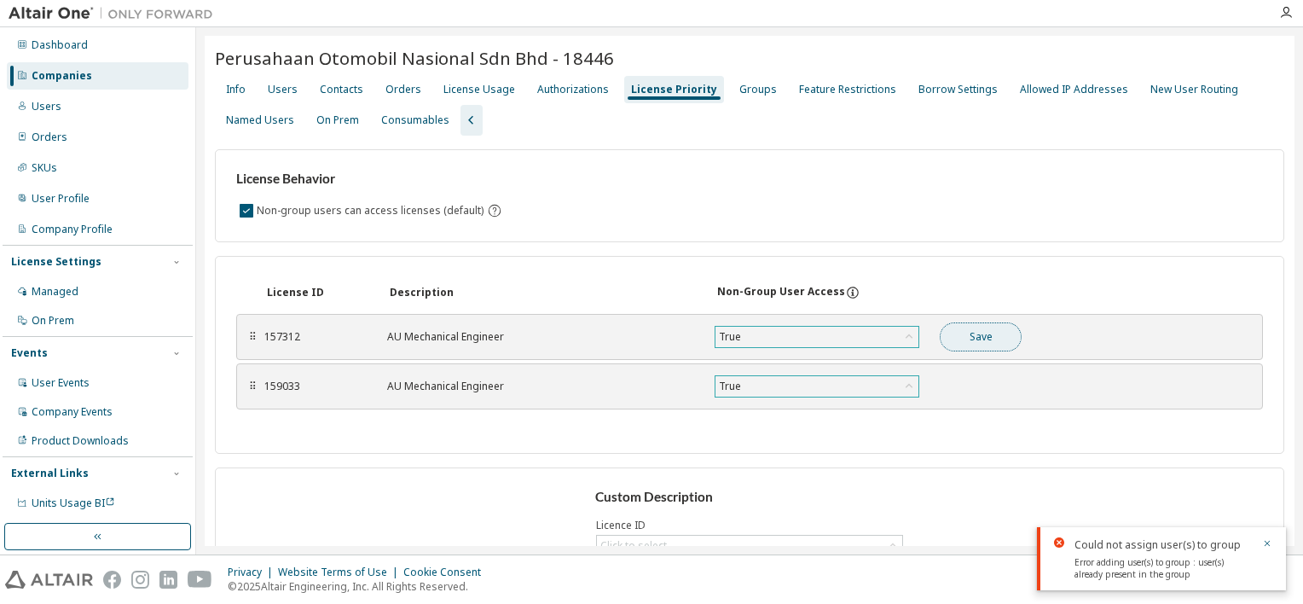
click at [994, 338] on button "Save" at bounding box center [980, 336] width 82 height 29
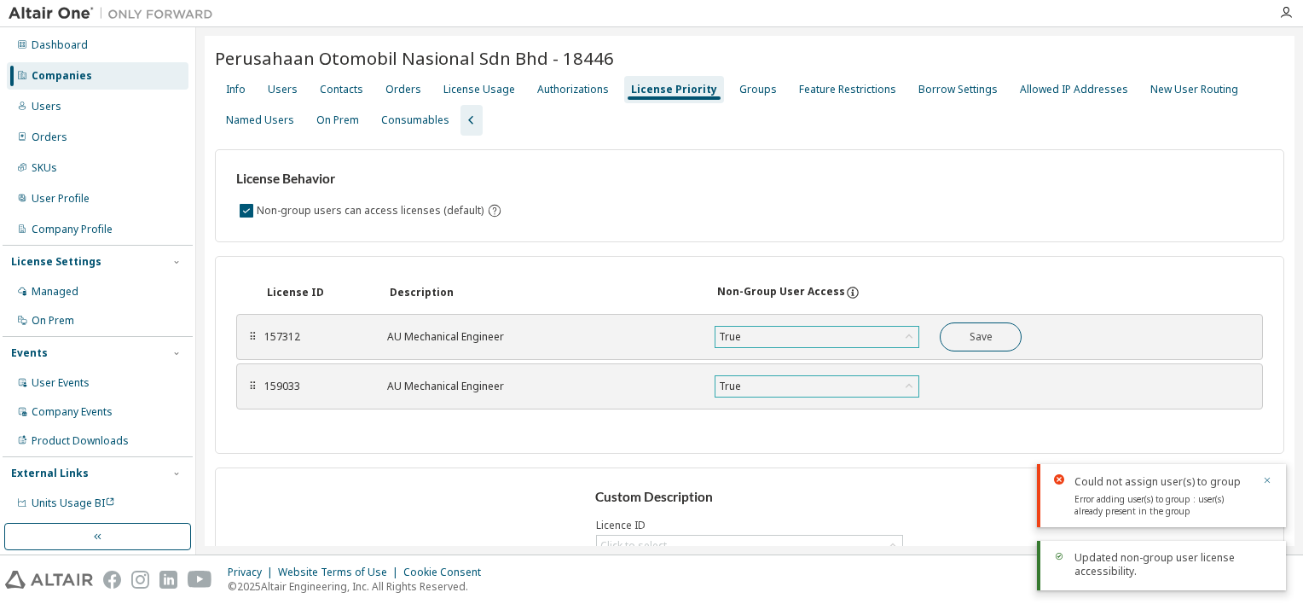
click at [1264, 479] on icon "button" at bounding box center [1267, 480] width 10 height 10
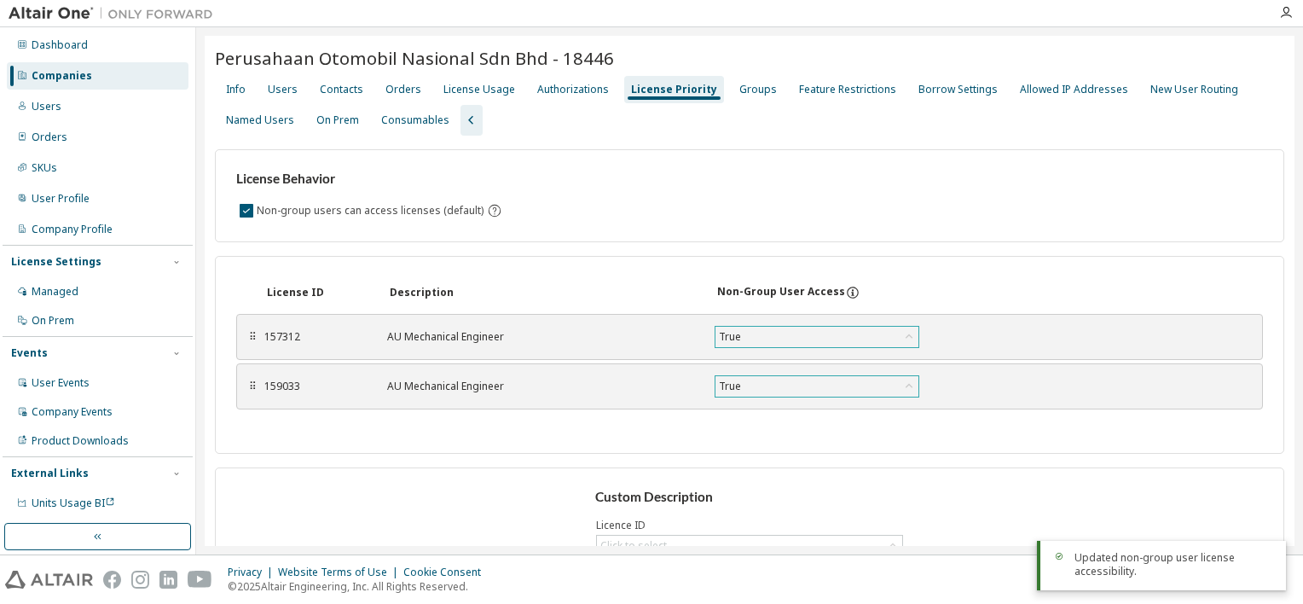
click at [1007, 487] on div "Custom Description Licence ID Click to select License Description Update" at bounding box center [749, 568] width 1069 height 202
click at [284, 95] on div "Users" at bounding box center [283, 90] width 30 height 14
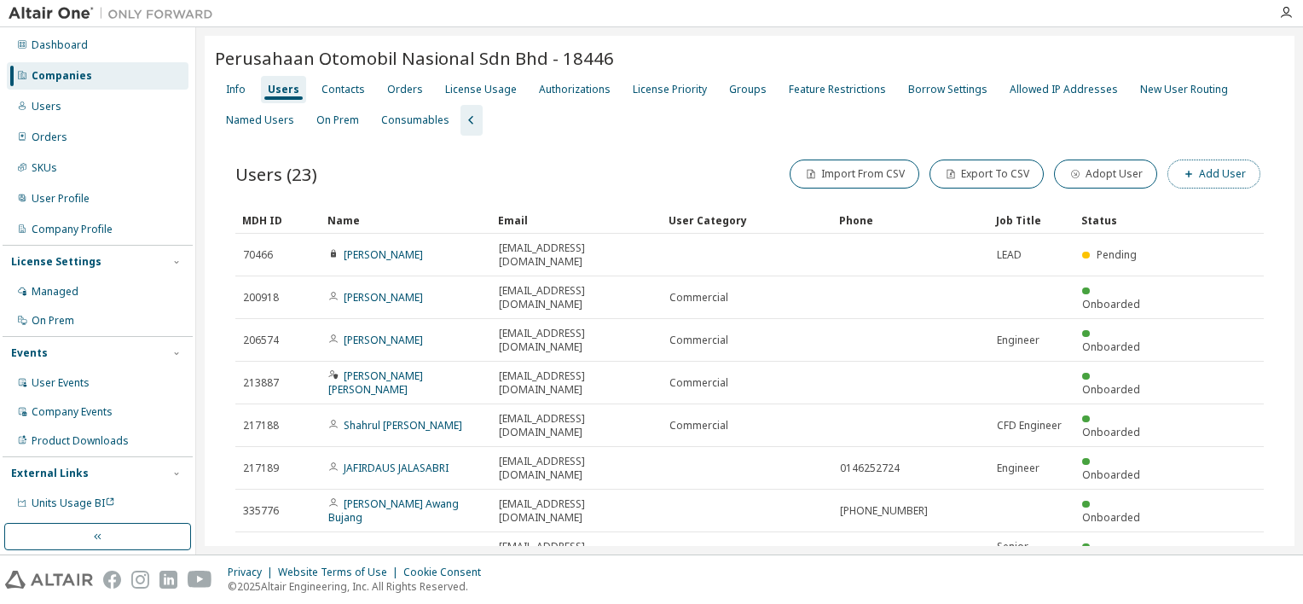
click at [1205, 170] on button "Add User" at bounding box center [1213, 173] width 93 height 29
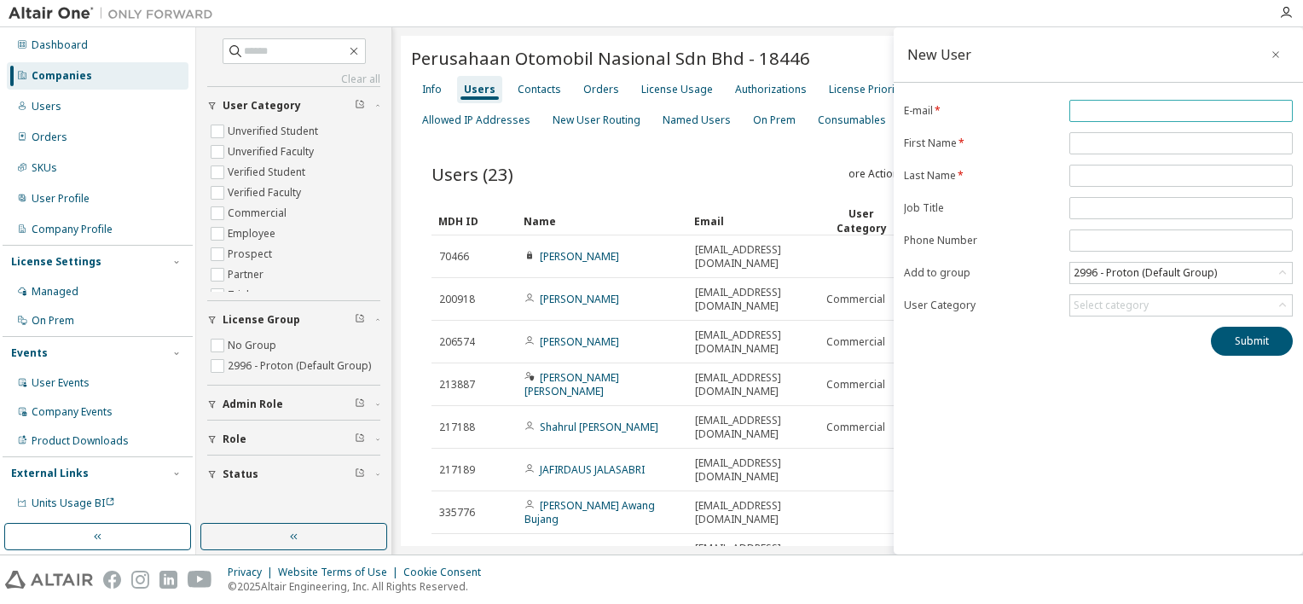
click at [1104, 110] on input "email" at bounding box center [1180, 111] width 215 height 14
type input "**********"
click at [1124, 140] on input "text" at bounding box center [1180, 143] width 215 height 14
type input "**********"
click at [1110, 176] on input "text" at bounding box center [1180, 176] width 215 height 14
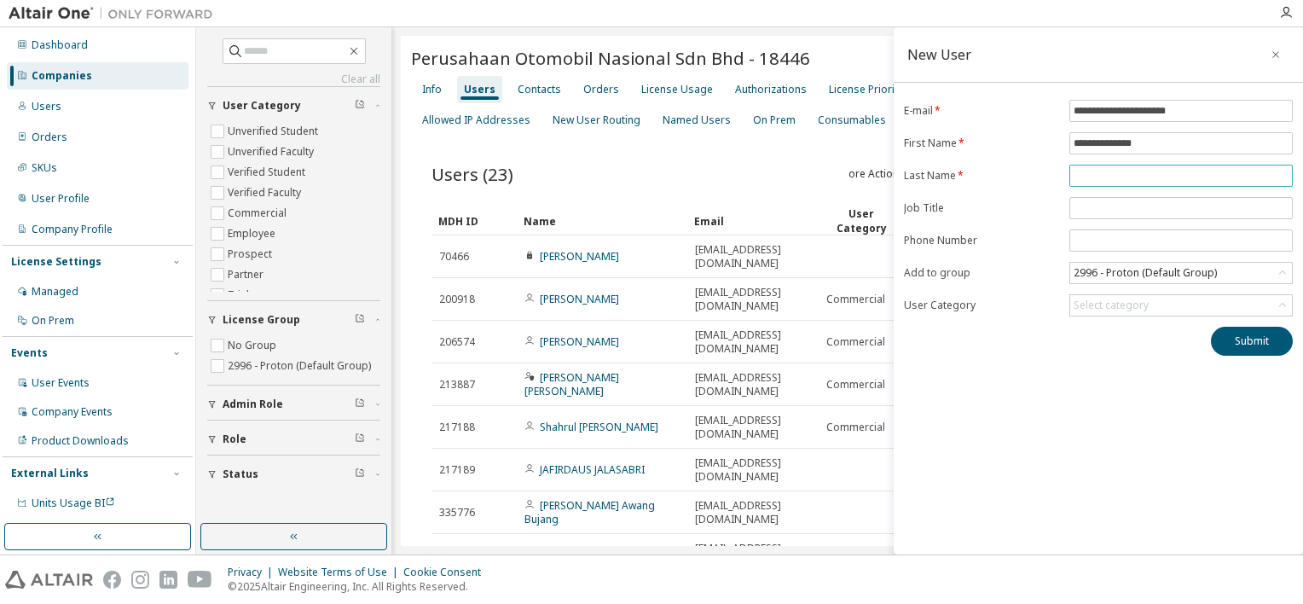
type input "*"
type input "******"
click at [1105, 204] on input "text" at bounding box center [1180, 208] width 215 height 14
type input "********"
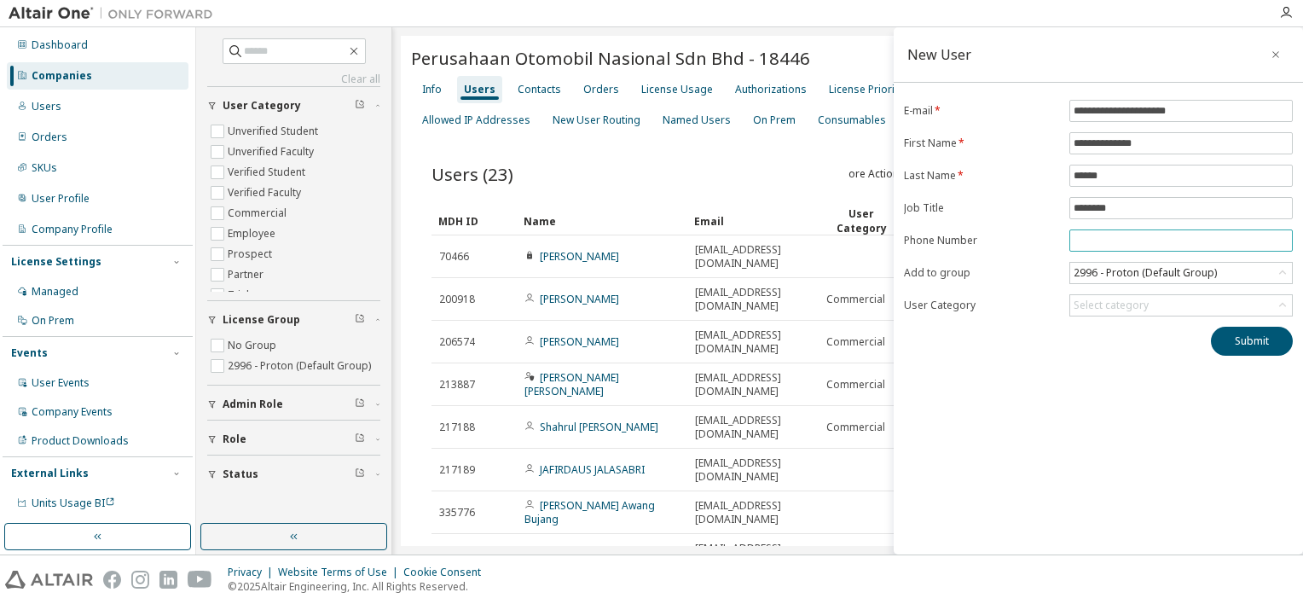
drag, startPoint x: 1106, startPoint y: 226, endPoint x: 1107, endPoint y: 237, distance: 11.1
click at [1107, 237] on form "**********" at bounding box center [1098, 208] width 389 height 217
click at [1107, 237] on input "tel" at bounding box center [1180, 241] width 215 height 14
type input "**********"
click at [1256, 340] on button "Submit" at bounding box center [1252, 341] width 82 height 29
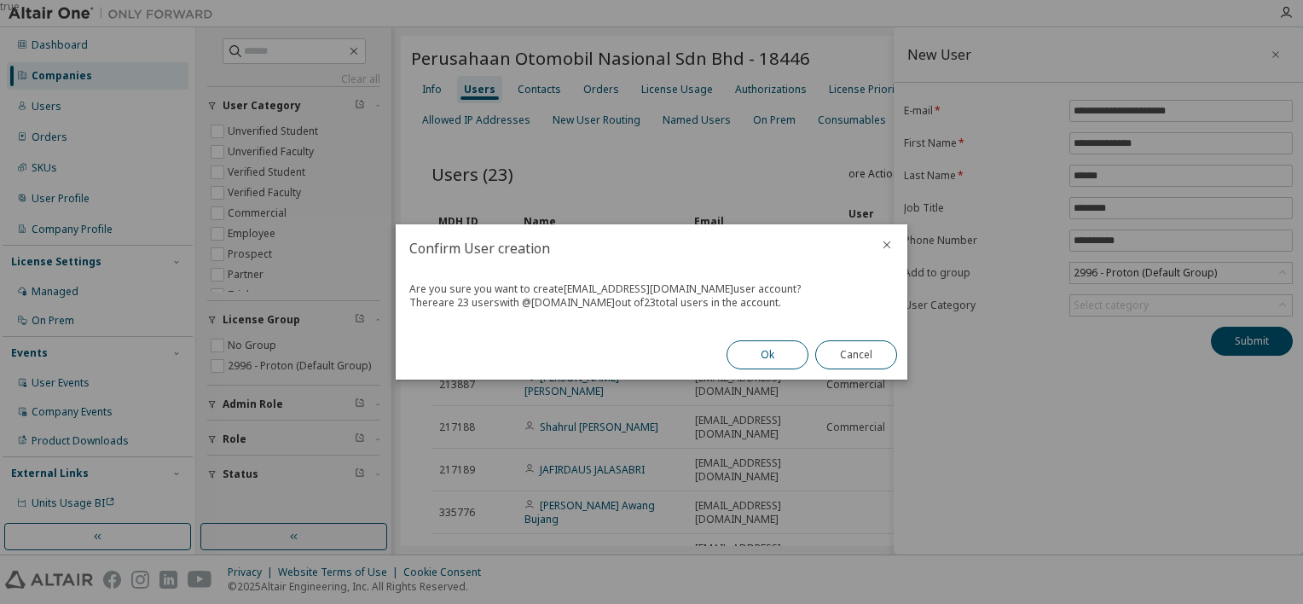
click at [793, 355] on button "Ok" at bounding box center [767, 354] width 82 height 29
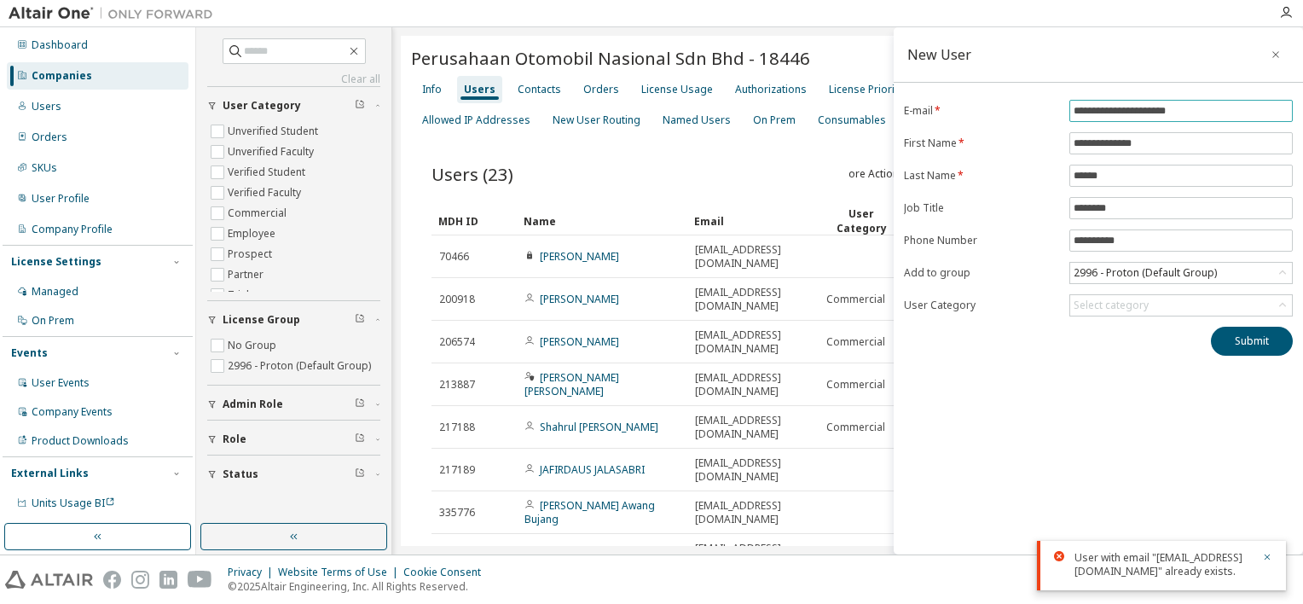
drag, startPoint x: 1205, startPoint y: 105, endPoint x: 1056, endPoint y: 101, distance: 149.2
click at [1056, 101] on form "**********" at bounding box center [1098, 208] width 389 height 217
click at [1275, 48] on icon "button" at bounding box center [1275, 55] width 12 height 14
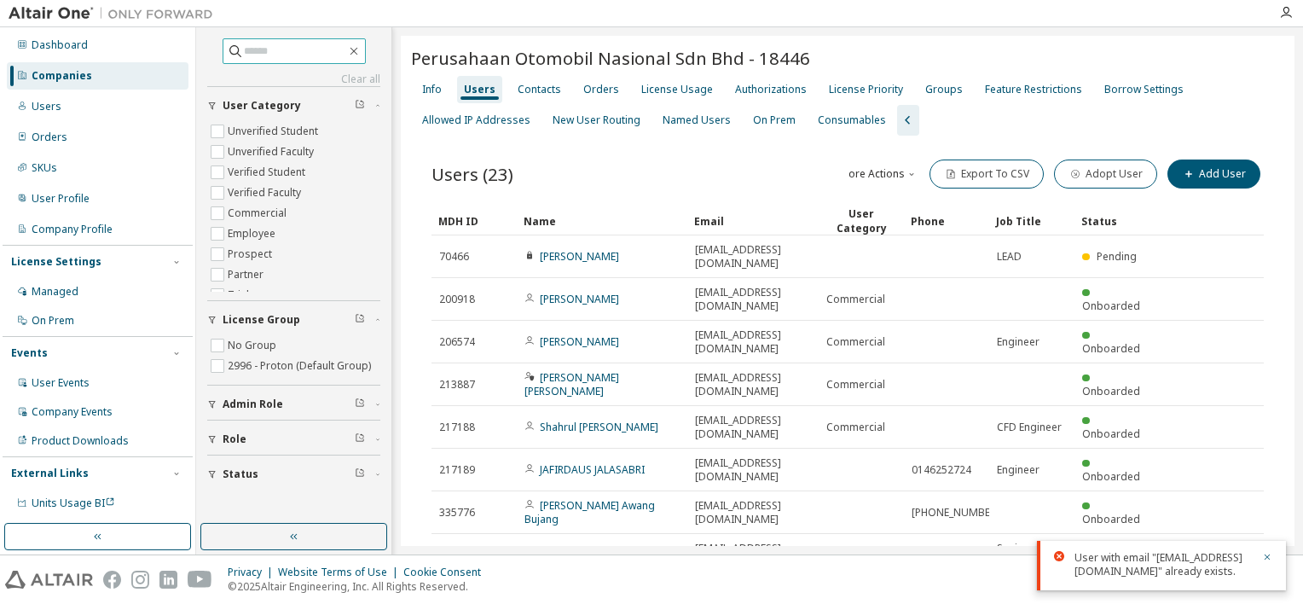
click at [317, 55] on input "text" at bounding box center [295, 51] width 102 height 17
paste input "**********"
type input "**********"
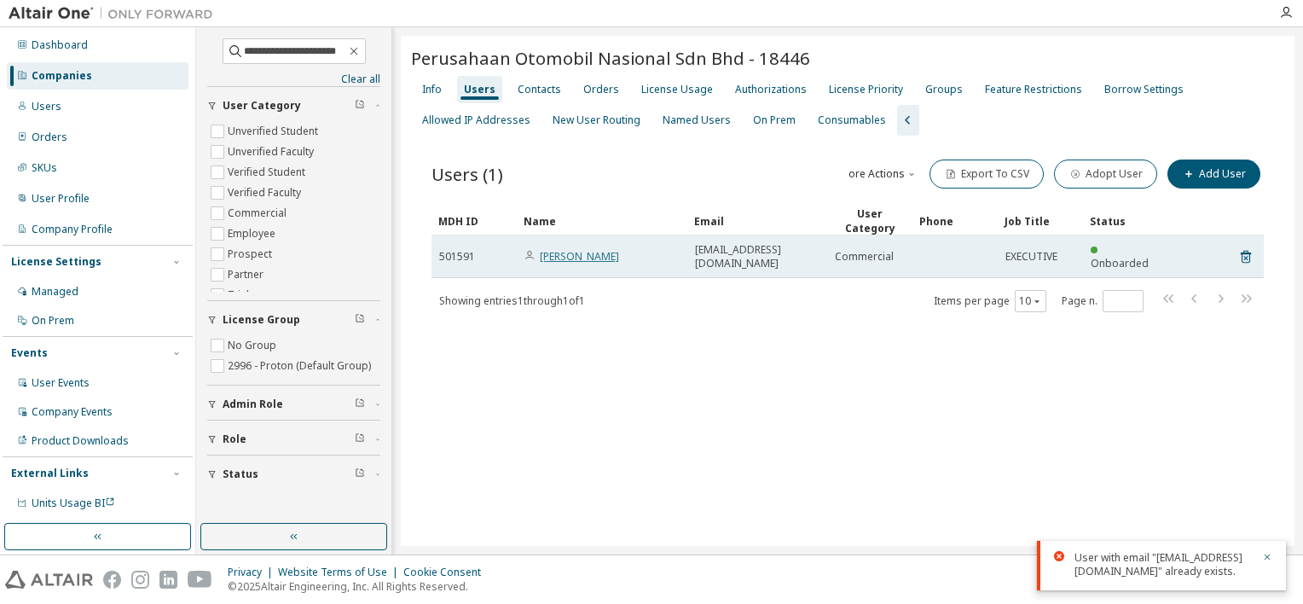
click at [619, 249] on link "[PERSON_NAME]" at bounding box center [579, 256] width 79 height 14
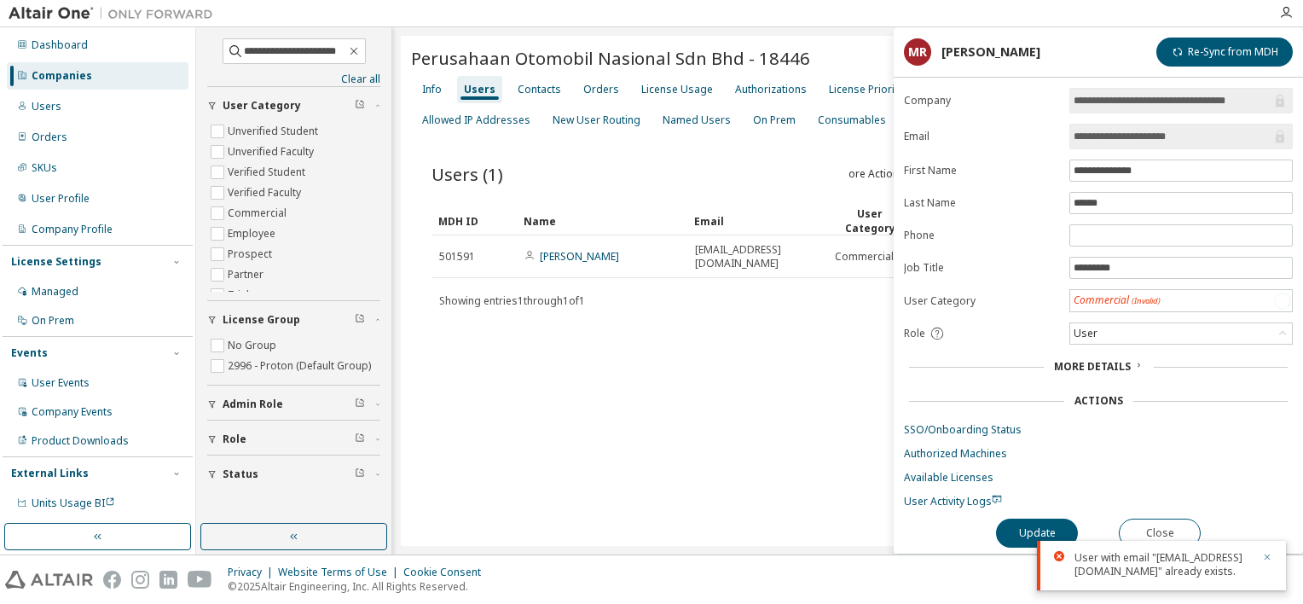
click at [1262, 551] on button "button" at bounding box center [1267, 558] width 10 height 15
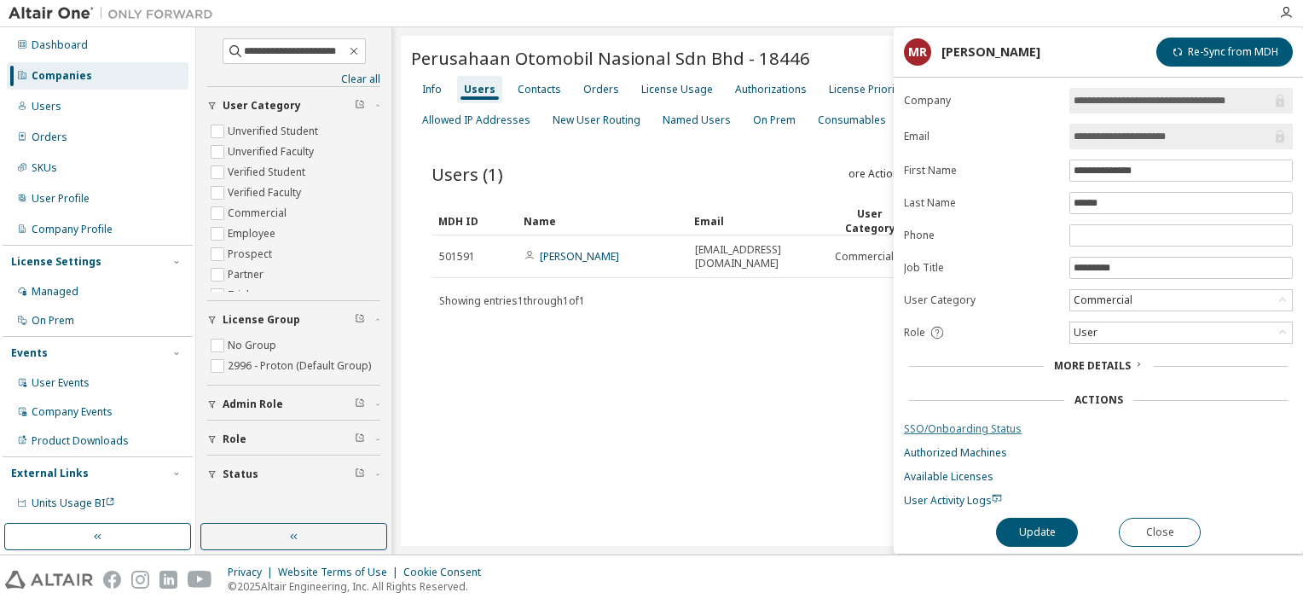
click at [977, 426] on link "SSO/Onboarding Status" at bounding box center [1098, 429] width 389 height 14
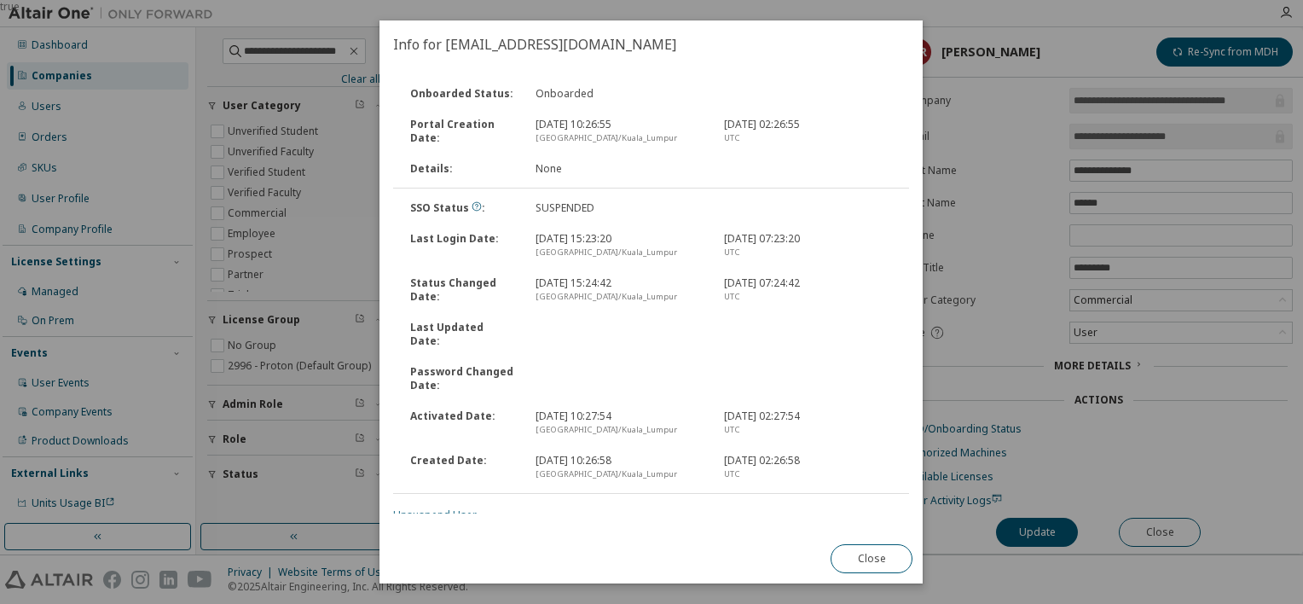
click at [454, 507] on link "Unsuspend User" at bounding box center [435, 514] width 84 height 14
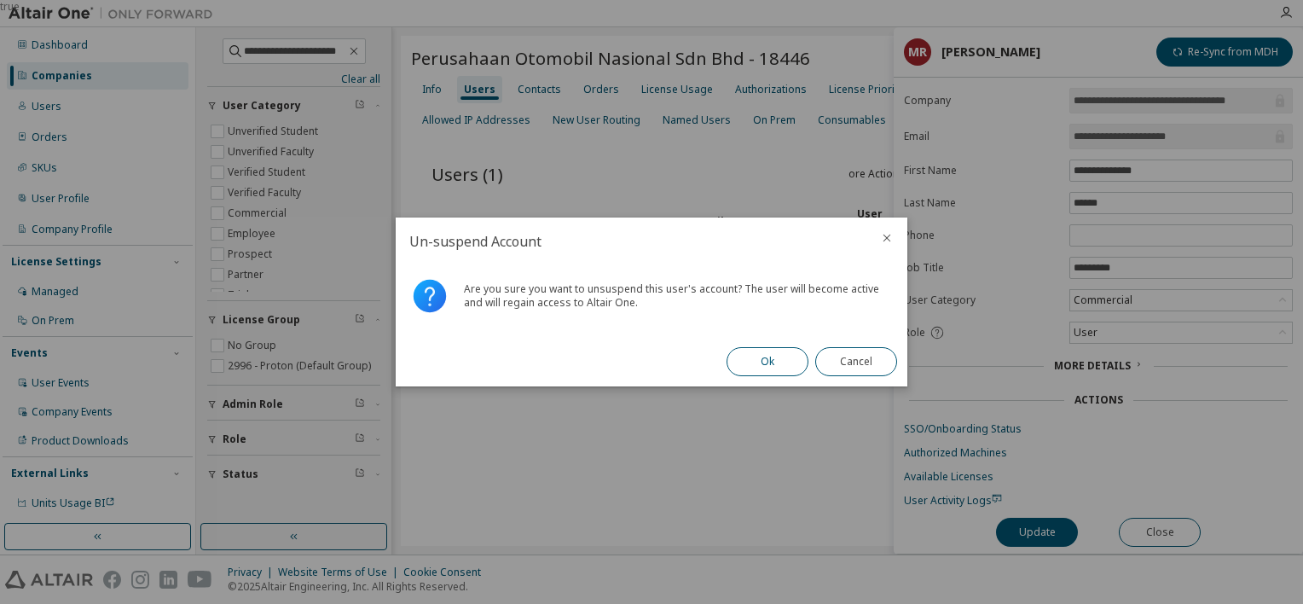
click at [746, 358] on button "Ok" at bounding box center [767, 361] width 82 height 29
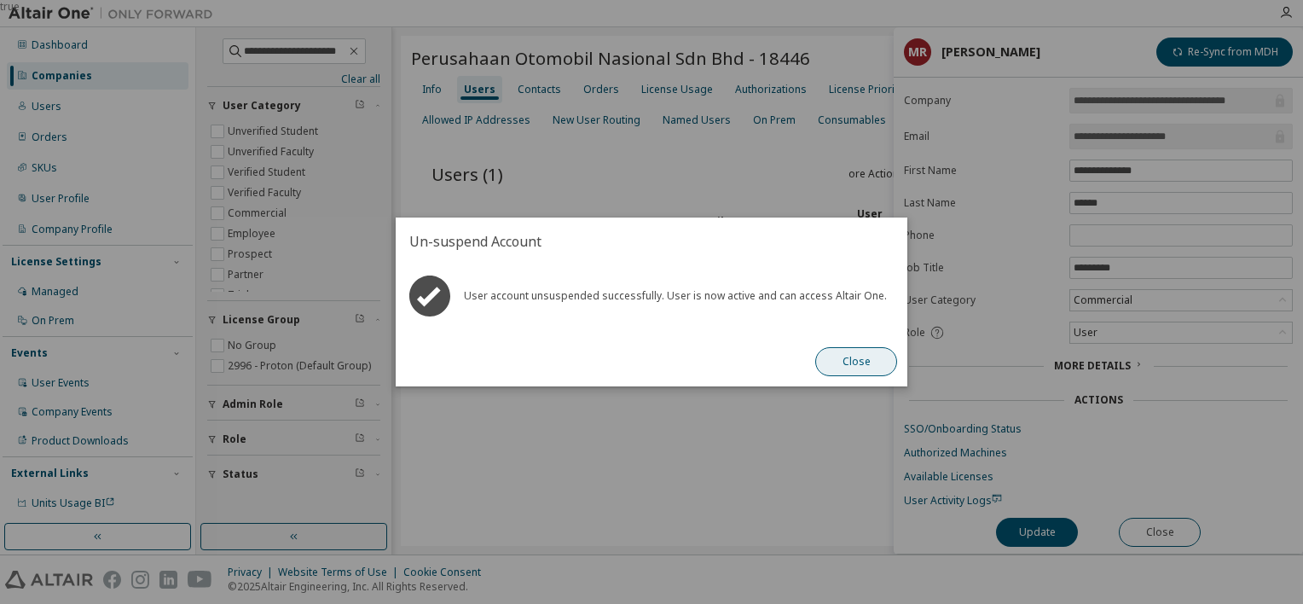
click at [865, 358] on button "Close" at bounding box center [856, 361] width 82 height 29
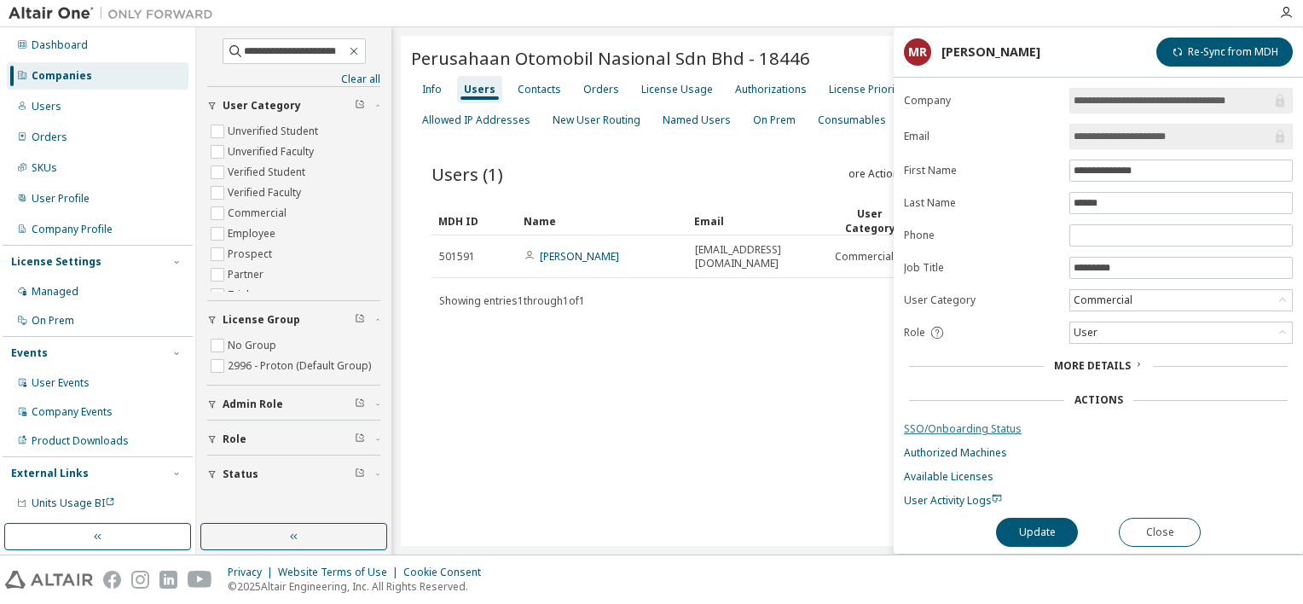
click at [992, 425] on link "SSO/Onboarding Status" at bounding box center [1098, 429] width 389 height 14
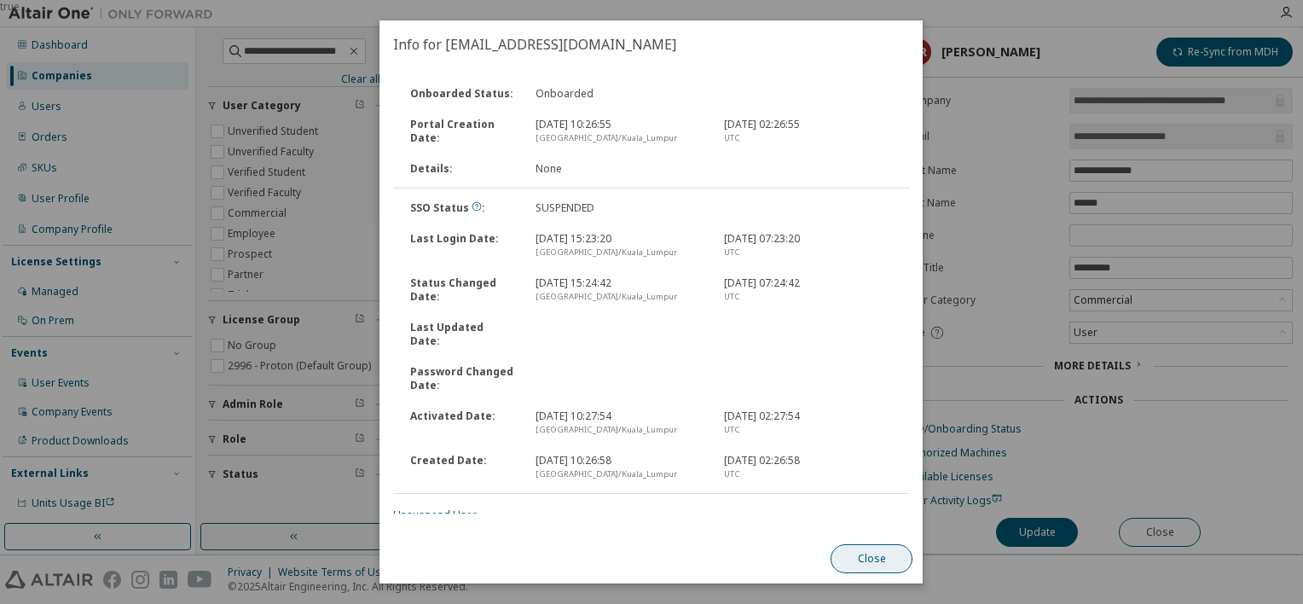
click at [882, 552] on button "Close" at bounding box center [872, 558] width 82 height 29
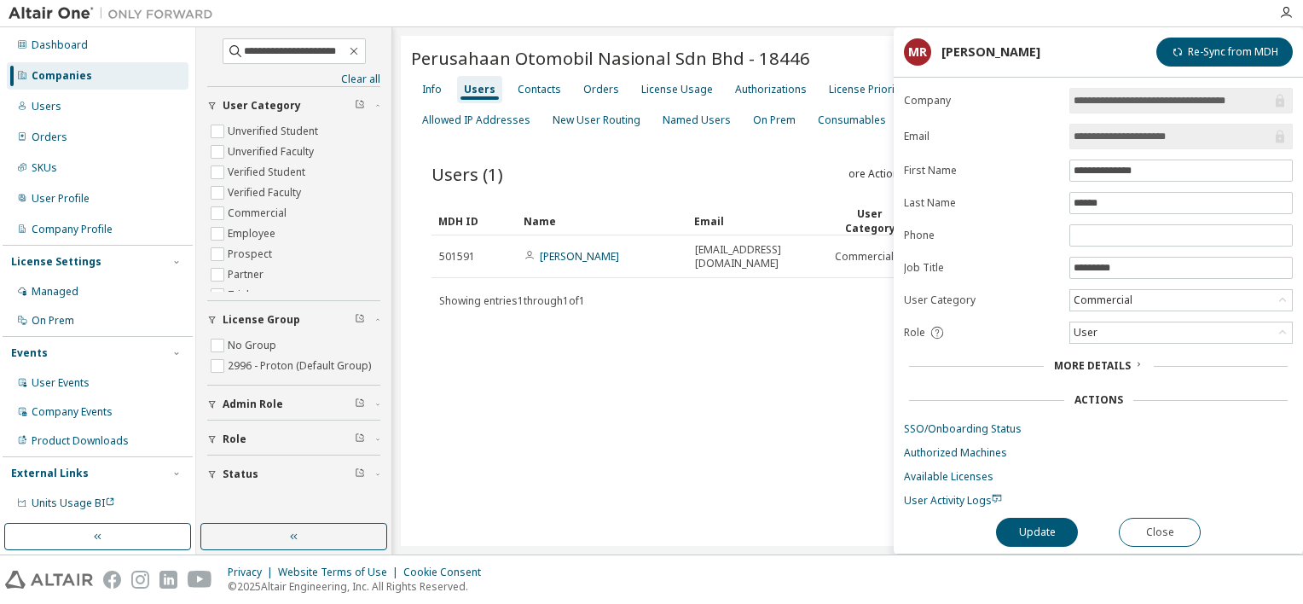
click at [743, 322] on div "Users (1) More Actions Import From CSV Export To CSV Adopt User Add User Clear …" at bounding box center [847, 247] width 873 height 222
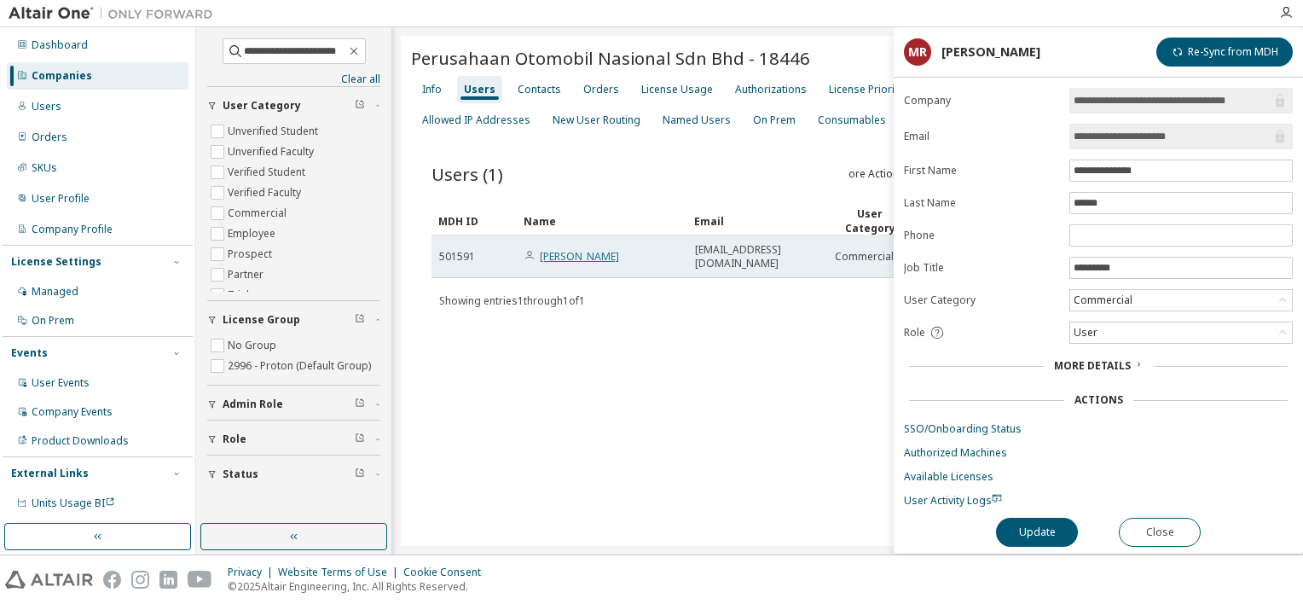
click at [572, 249] on link "[PERSON_NAME]" at bounding box center [579, 256] width 79 height 14
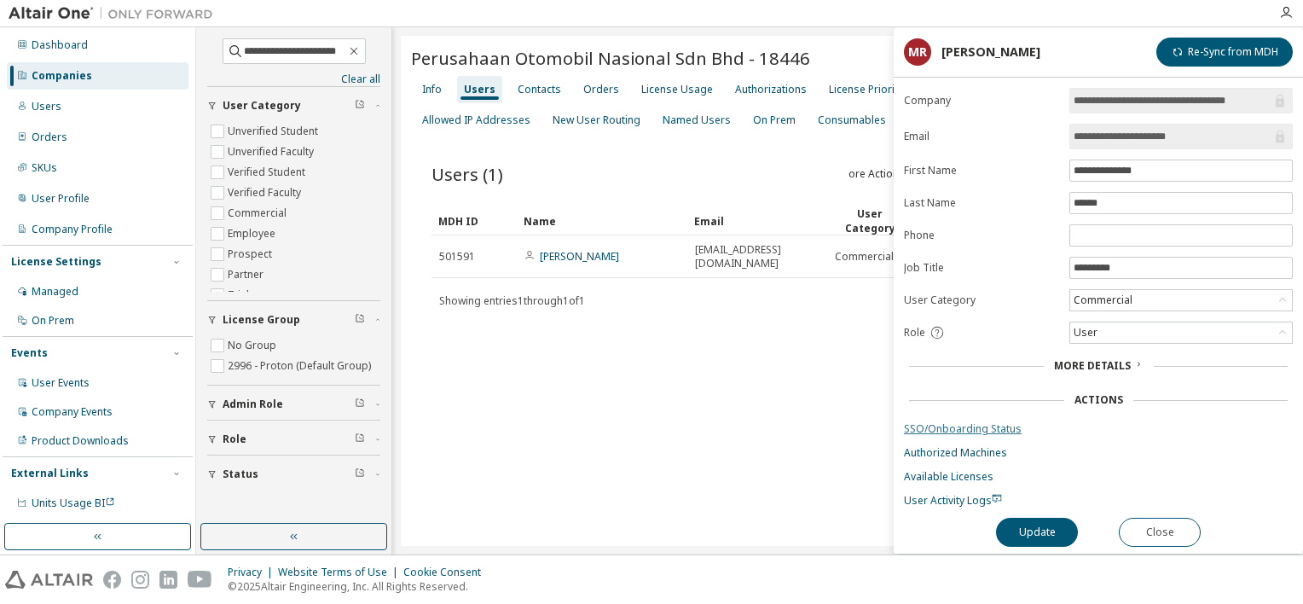
click at [982, 426] on link "SSO/Onboarding Status" at bounding box center [1098, 429] width 389 height 14
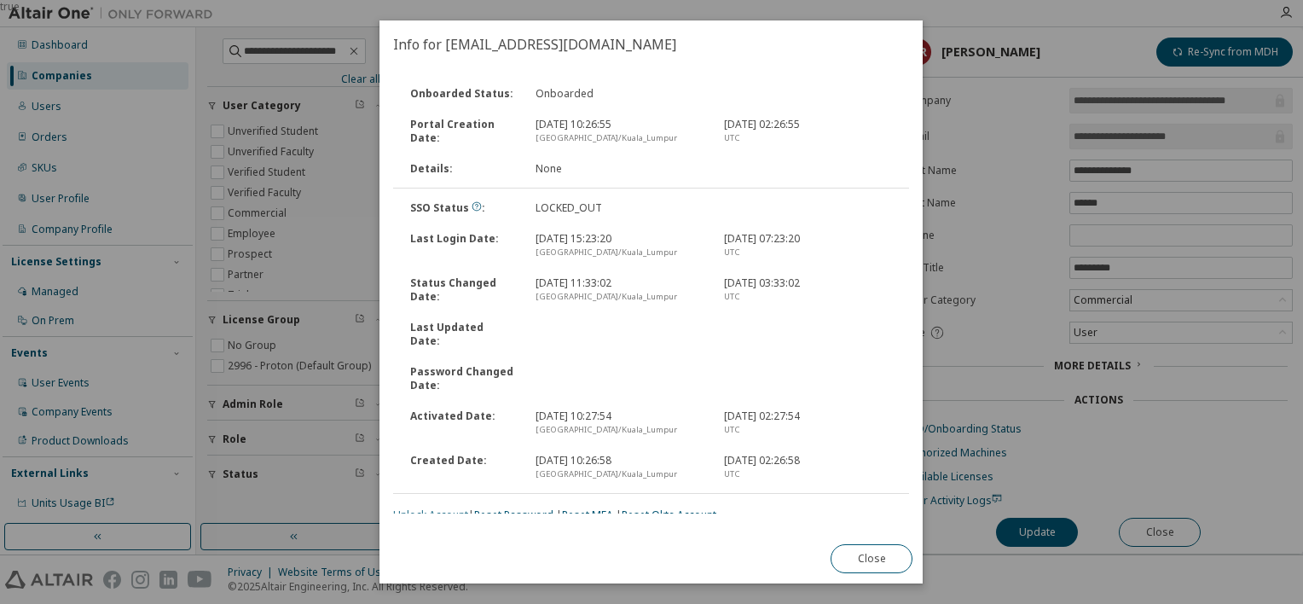
click at [458, 508] on link "Unlock Account" at bounding box center [430, 514] width 75 height 14
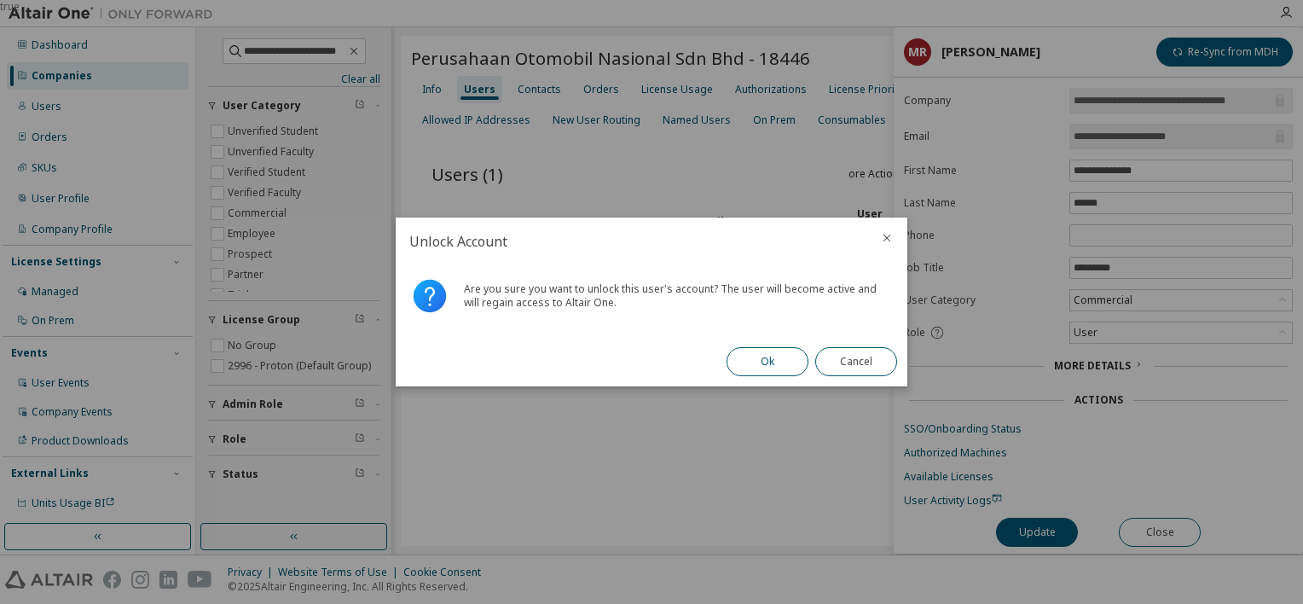
click at [755, 356] on button "Ok" at bounding box center [767, 361] width 82 height 29
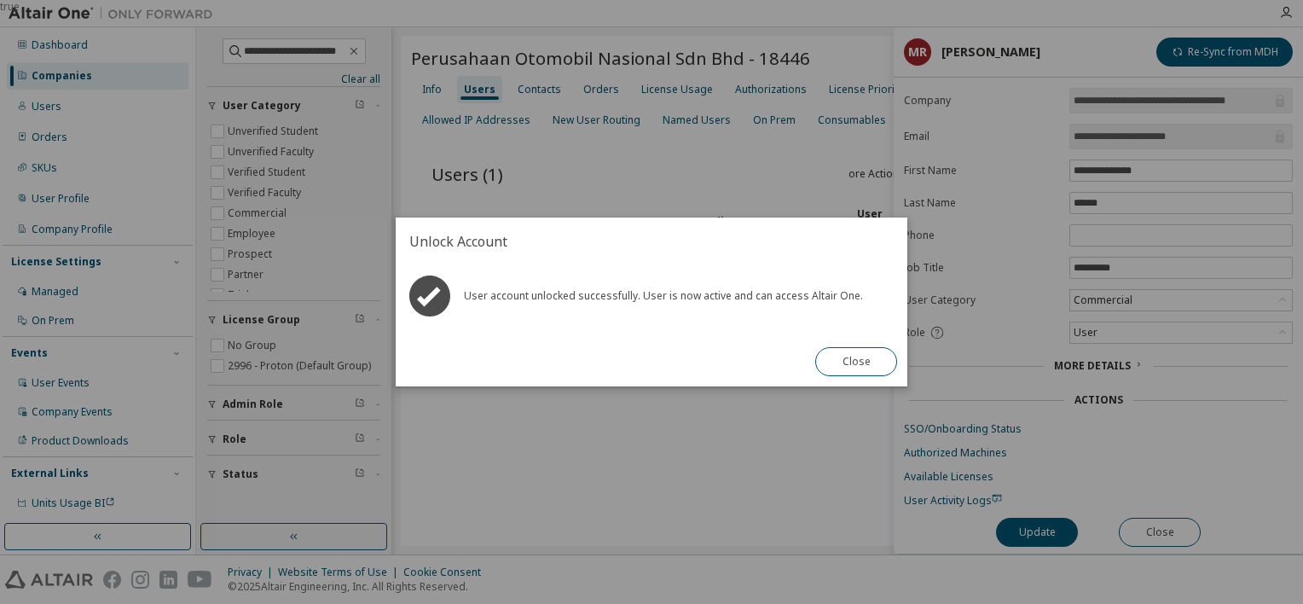
click at [903, 361] on div "Close" at bounding box center [856, 361] width 102 height 49
click at [873, 364] on button "Close" at bounding box center [856, 361] width 82 height 29
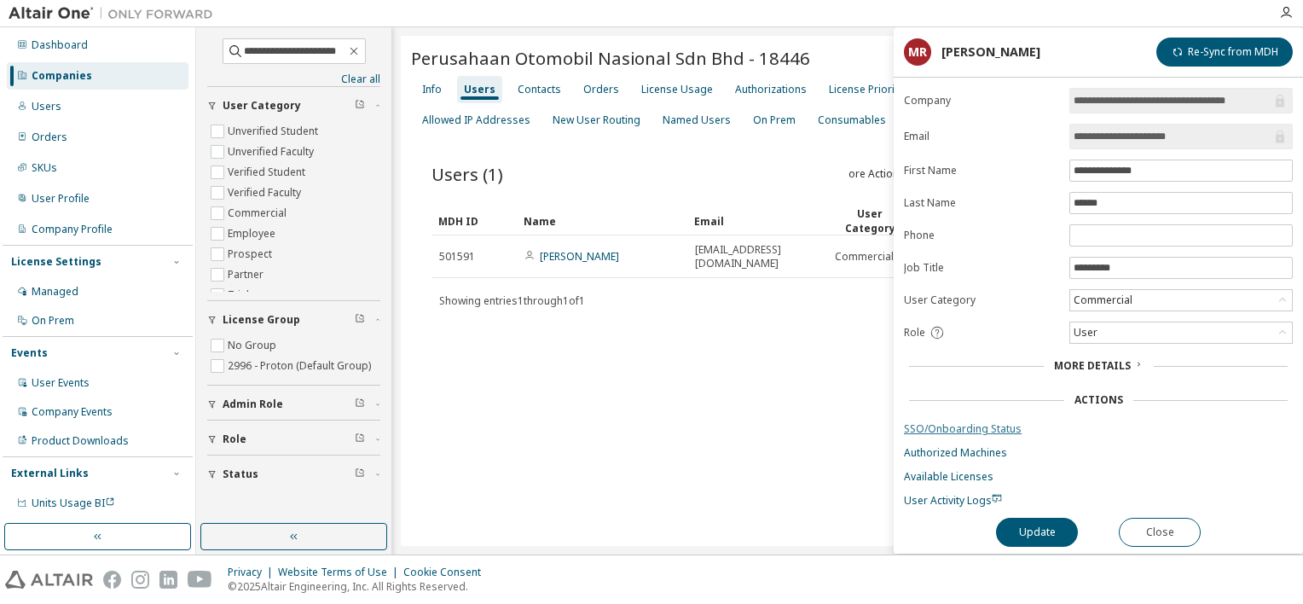
click at [952, 428] on link "SSO/Onboarding Status" at bounding box center [1098, 429] width 389 height 14
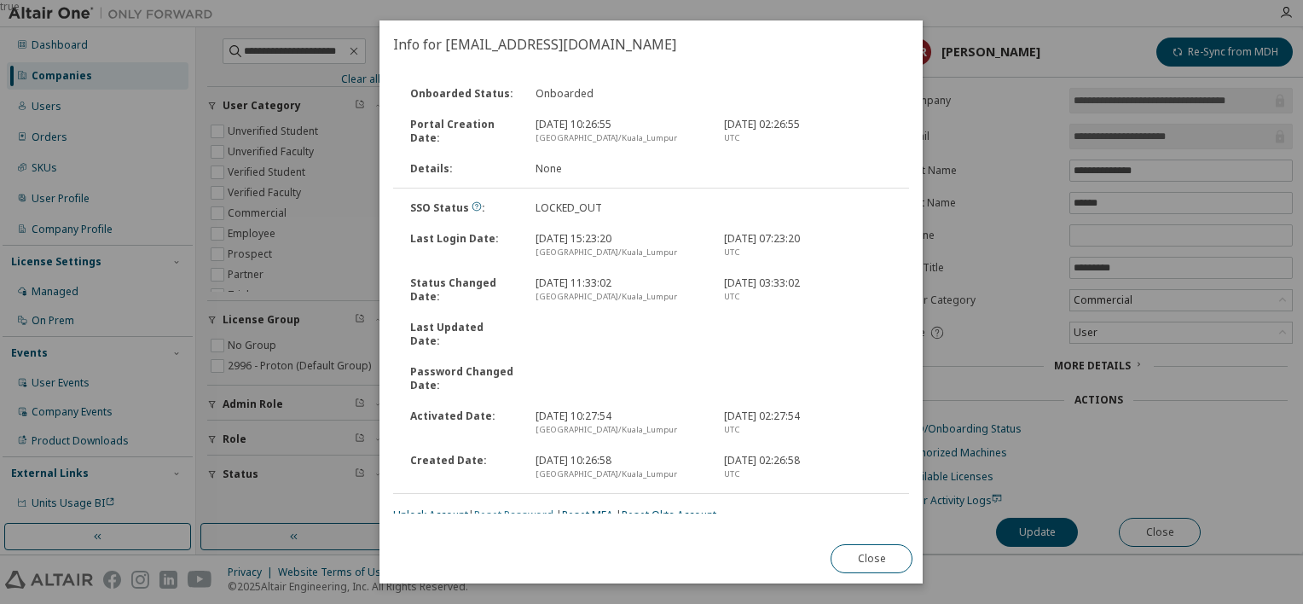
click at [519, 507] on link "Reset Password" at bounding box center [513, 514] width 79 height 14
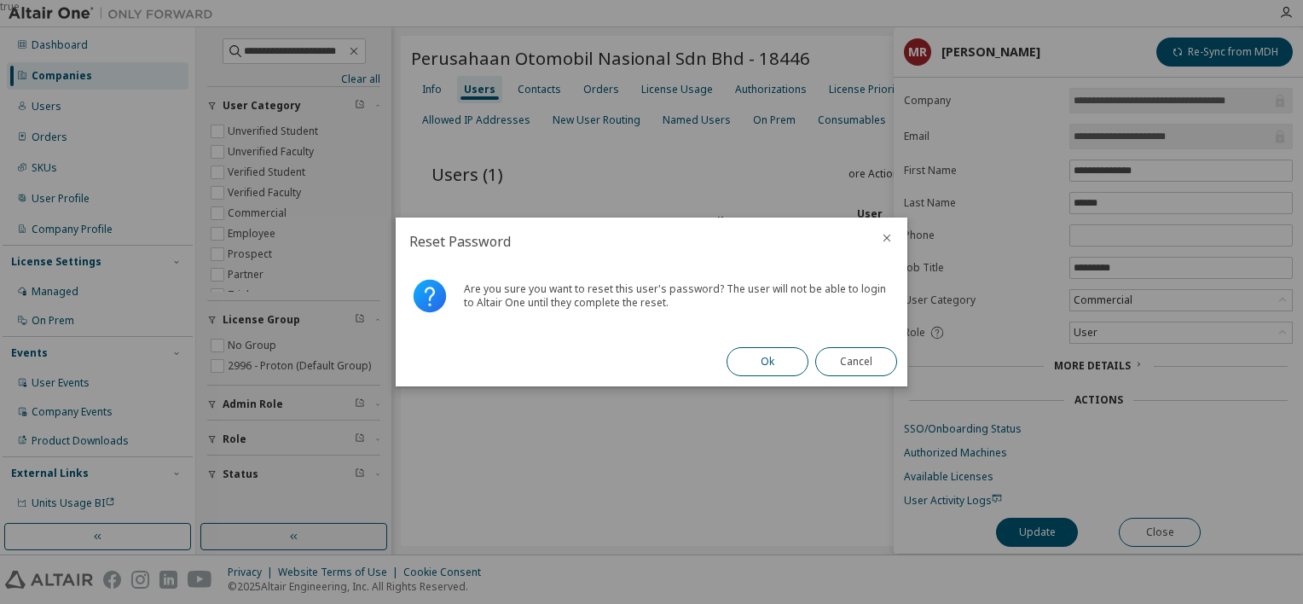
click at [760, 368] on button "Ok" at bounding box center [767, 361] width 82 height 29
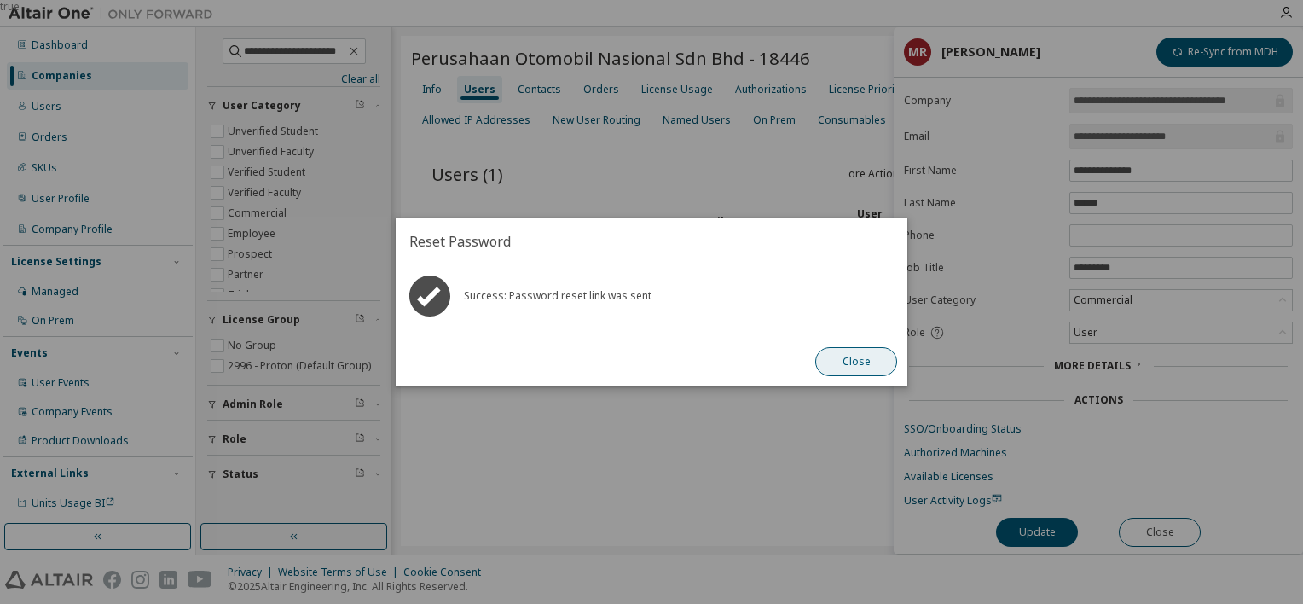
click at [870, 361] on button "Close" at bounding box center [856, 361] width 82 height 29
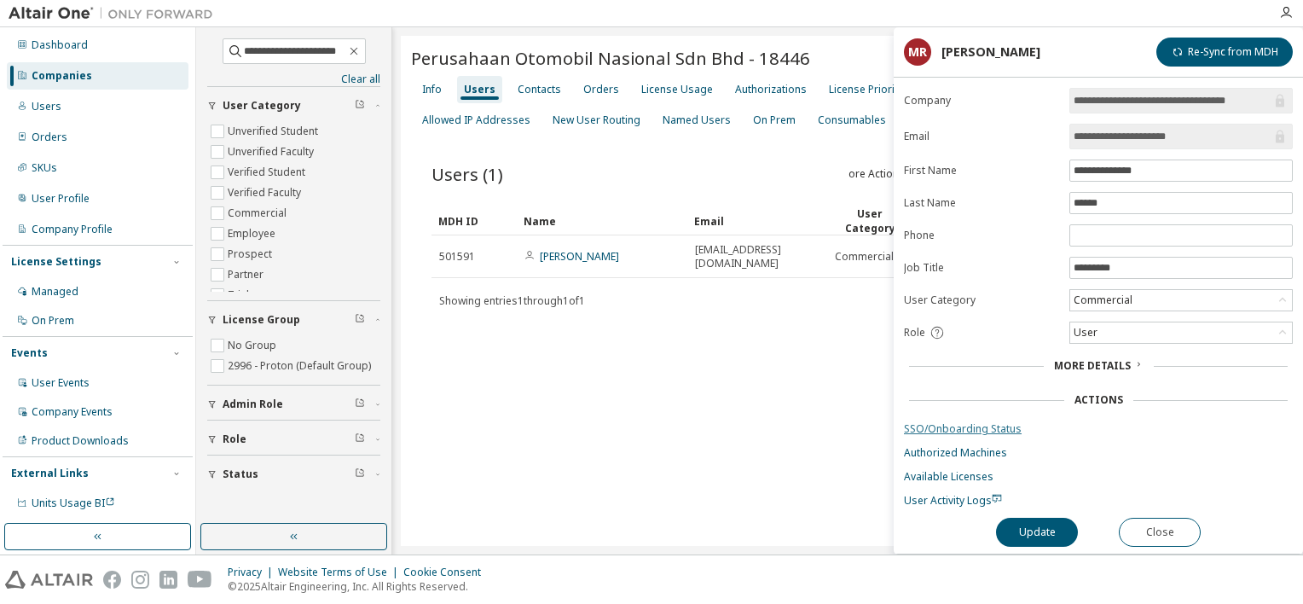
click at [954, 425] on link "SSO/Onboarding Status" at bounding box center [1098, 429] width 389 height 14
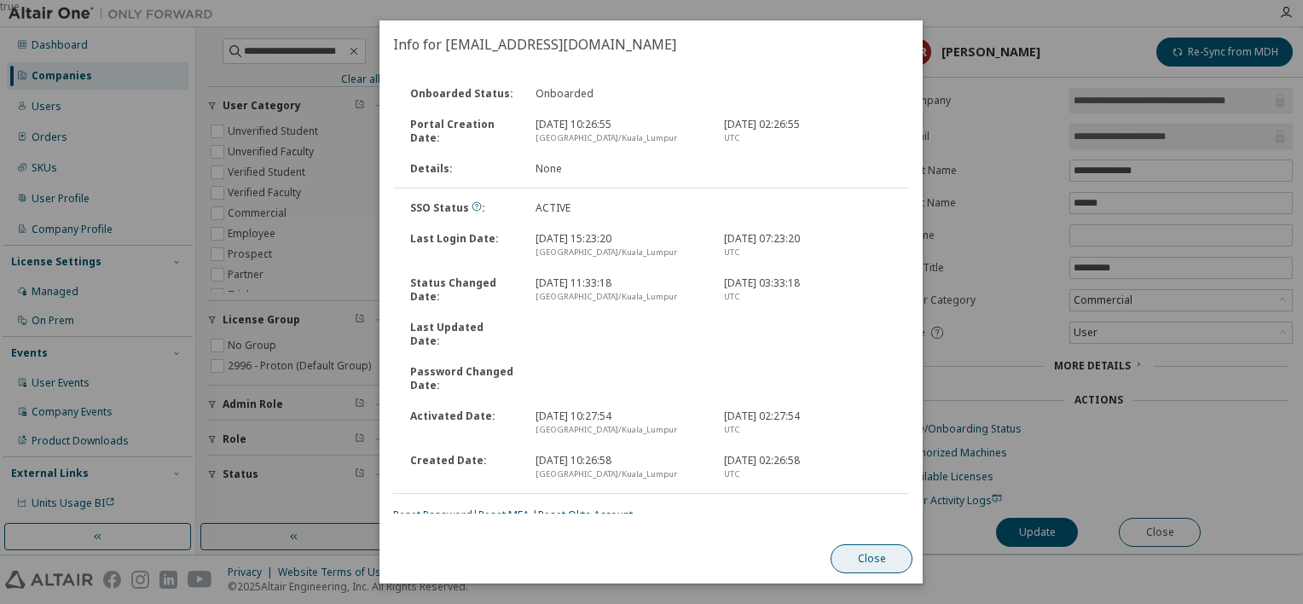
click at [858, 557] on button "Close" at bounding box center [872, 558] width 82 height 29
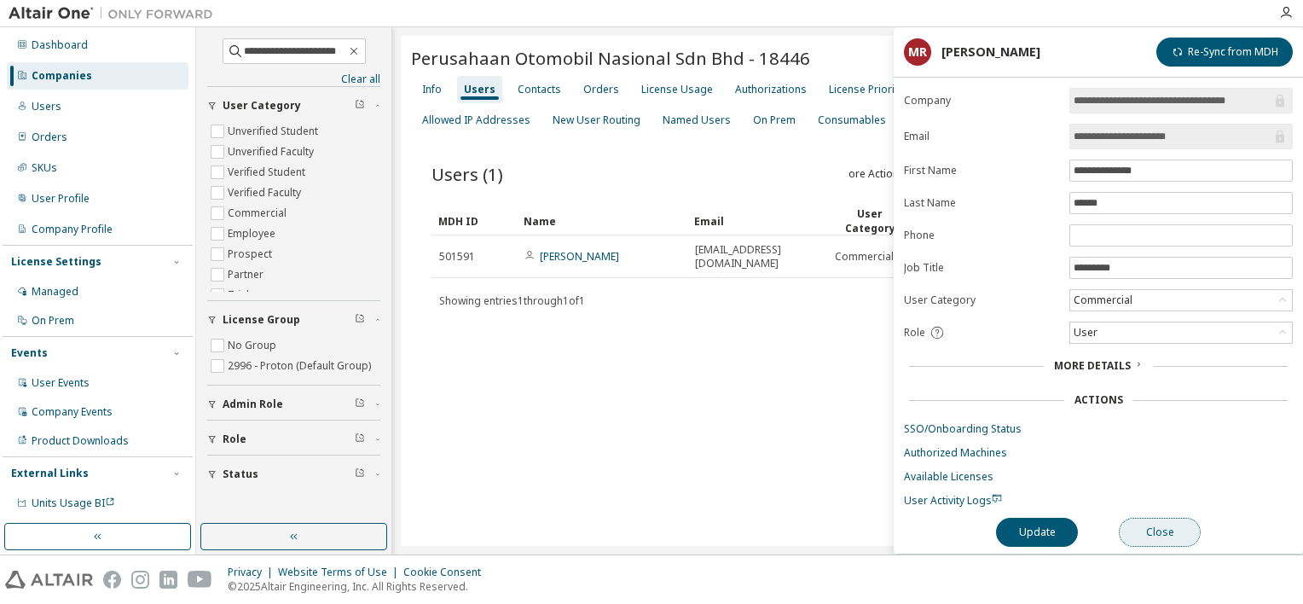
click at [1159, 529] on button "Close" at bounding box center [1160, 531] width 82 height 29
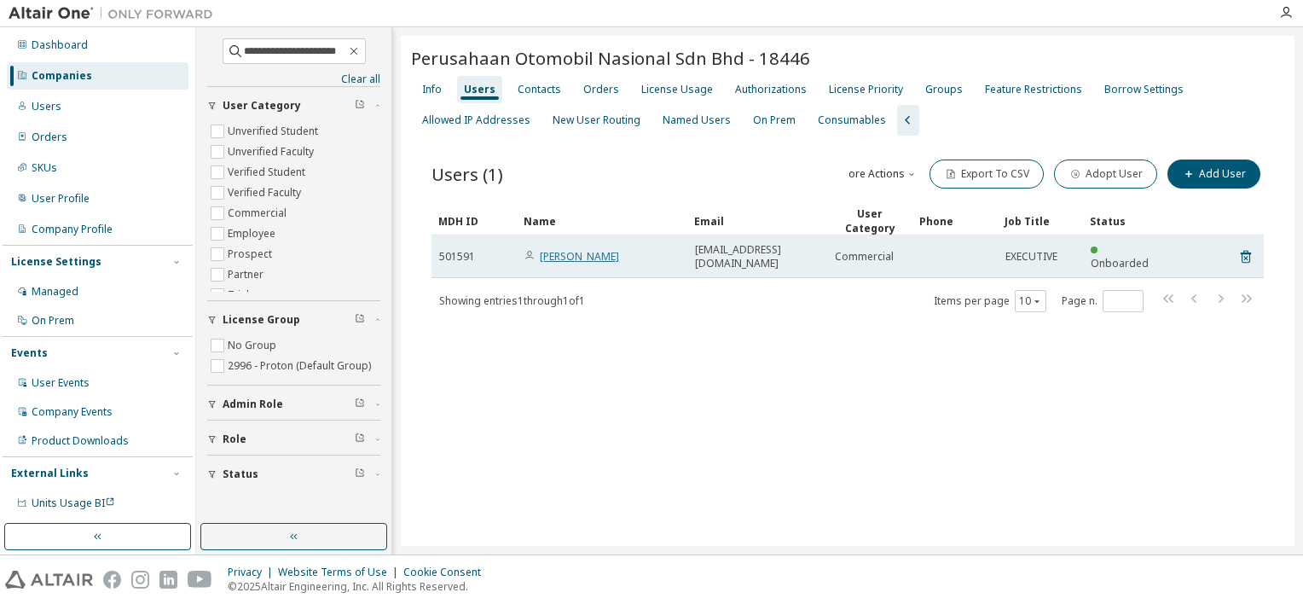
click at [608, 249] on link "[PERSON_NAME]" at bounding box center [579, 256] width 79 height 14
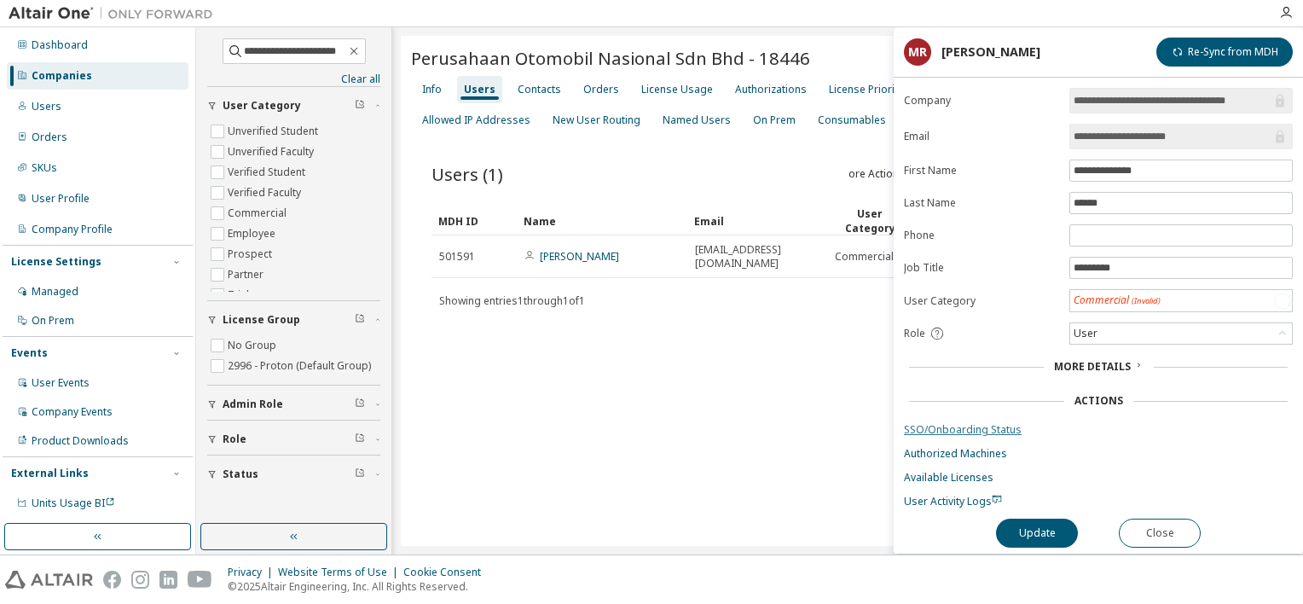
click at [999, 430] on link "SSO/Onboarding Status" at bounding box center [1098, 430] width 389 height 14
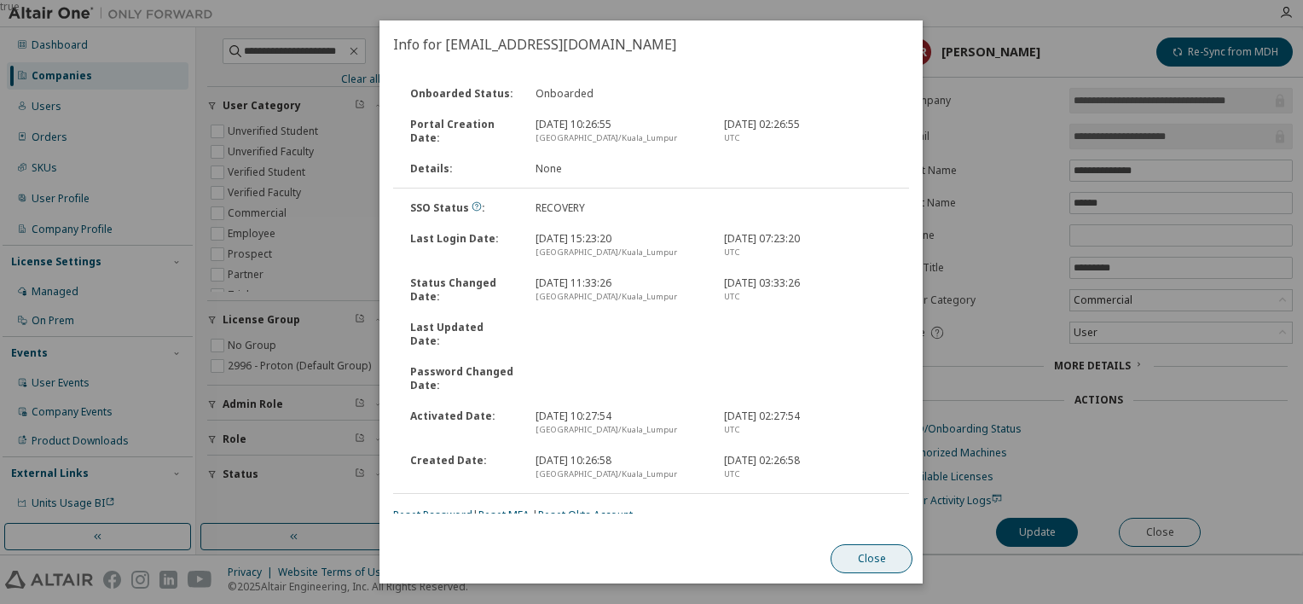
click at [863, 557] on button "Close" at bounding box center [872, 558] width 82 height 29
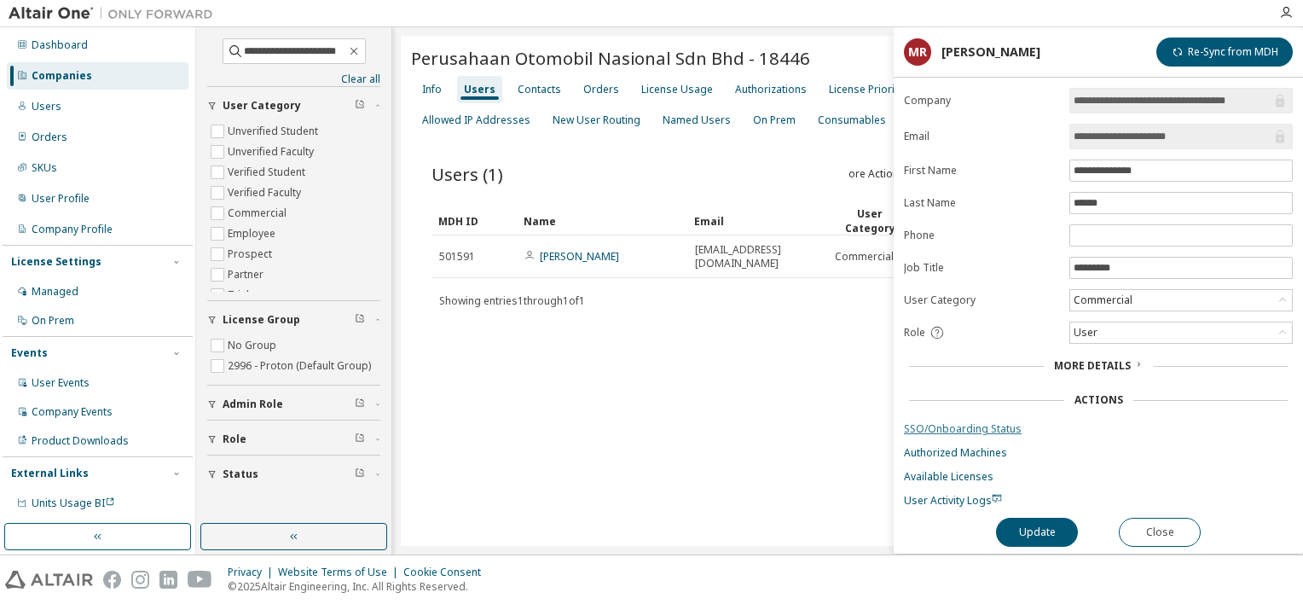
click at [962, 428] on link "SSO/Onboarding Status" at bounding box center [1098, 429] width 389 height 14
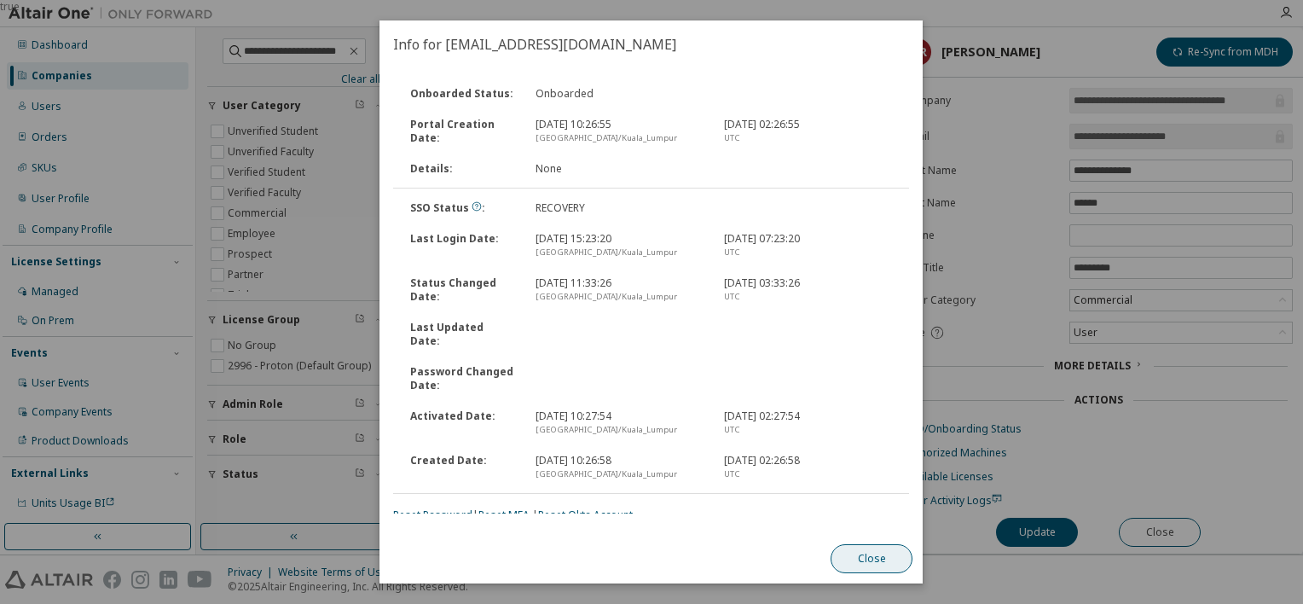
click at [867, 552] on button "Close" at bounding box center [872, 558] width 82 height 29
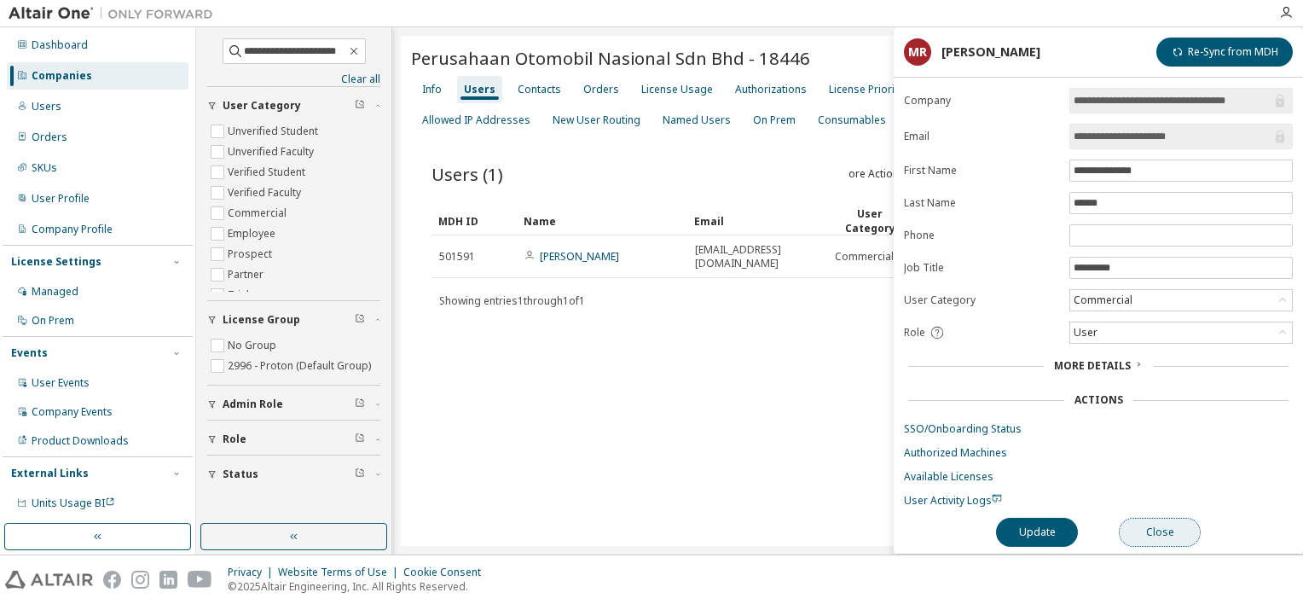
click at [1143, 522] on button "Close" at bounding box center [1160, 531] width 82 height 29
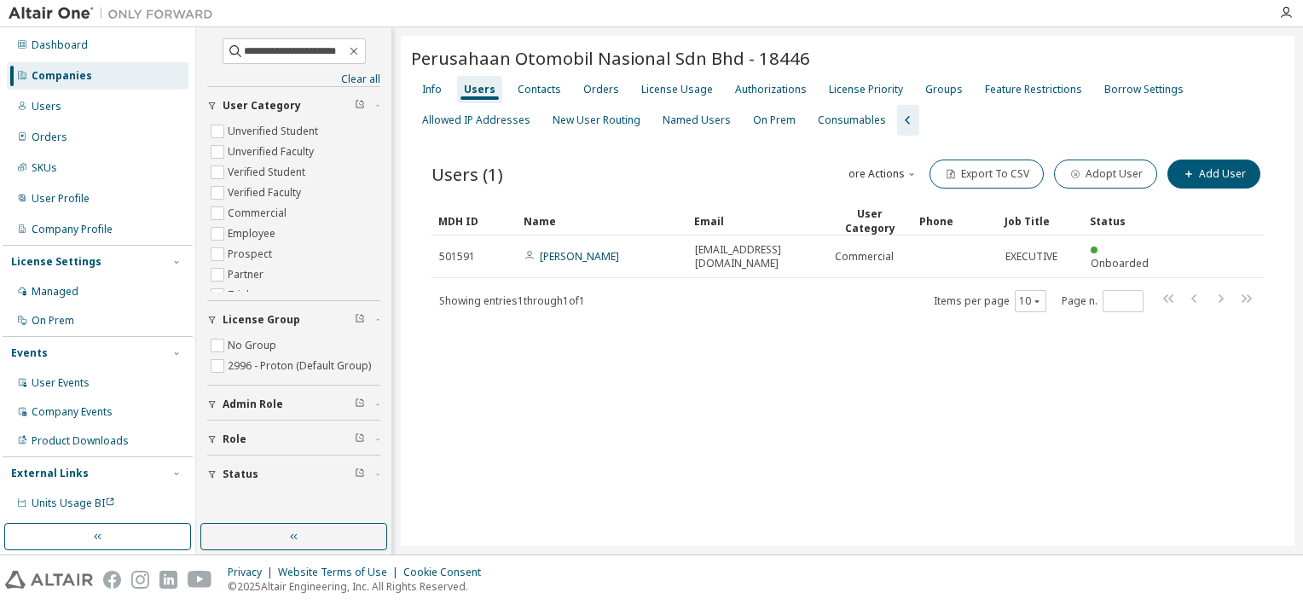
click at [975, 449] on div "Perusahaan Otomobil Nasional Sdn Bhd - 18446 Clear Load Save Save As Field Oper…" at bounding box center [847, 291] width 893 height 510
